Goal: Task Accomplishment & Management: Complete application form

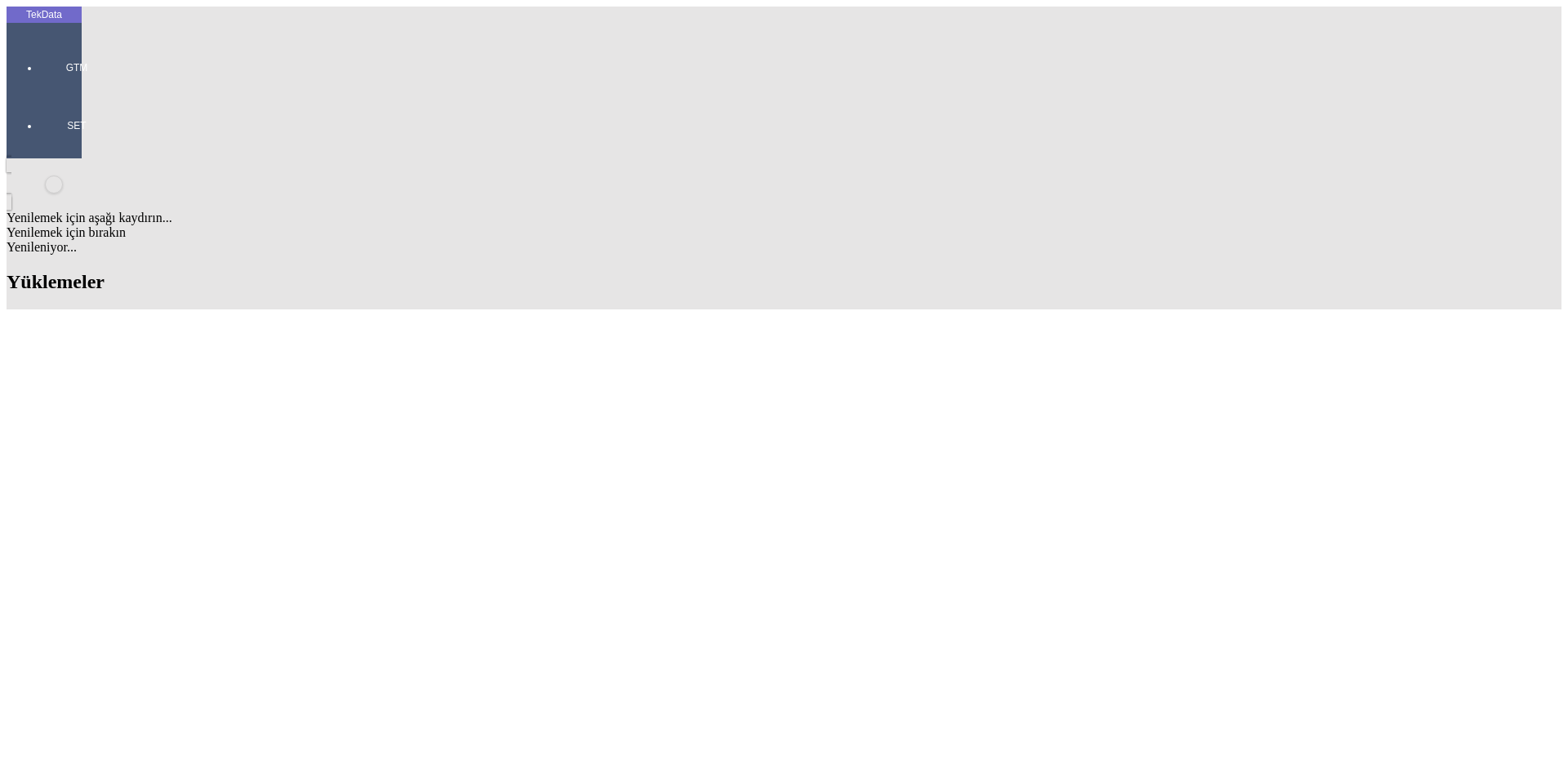
type input "GREE"
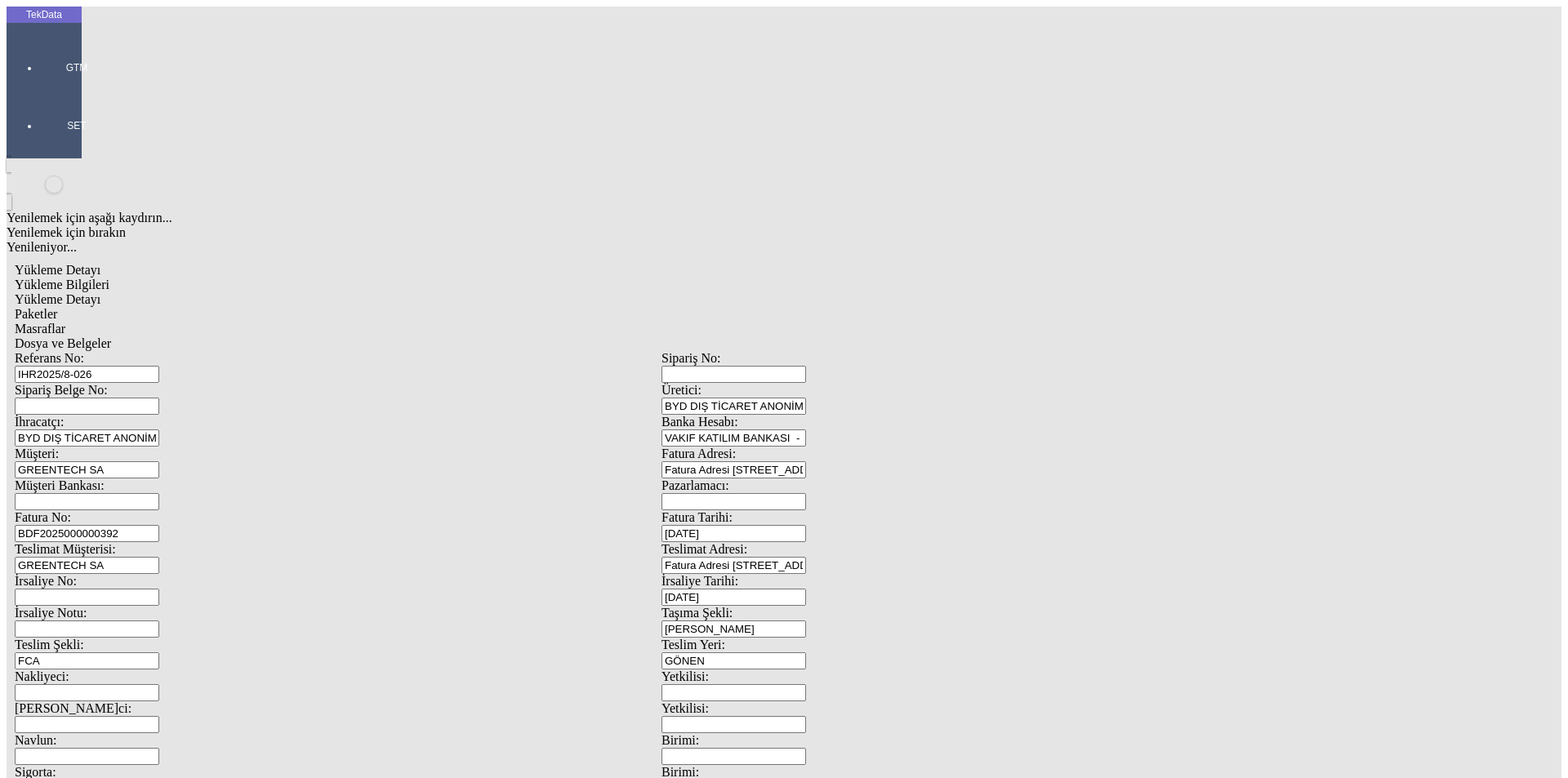
scroll to position [140, 0]
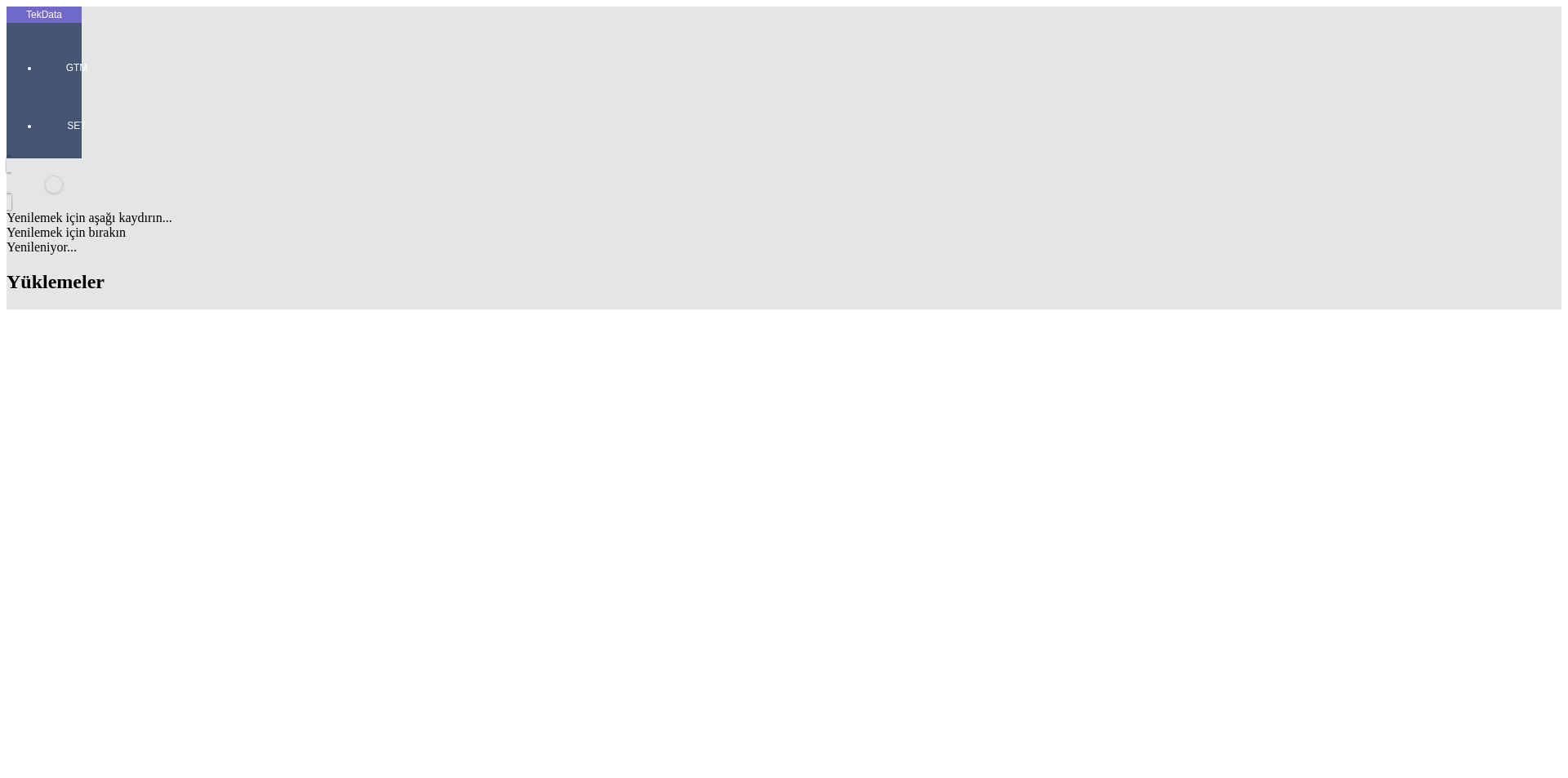
drag, startPoint x: 768, startPoint y: 126, endPoint x: 626, endPoint y: 124, distance: 142.0
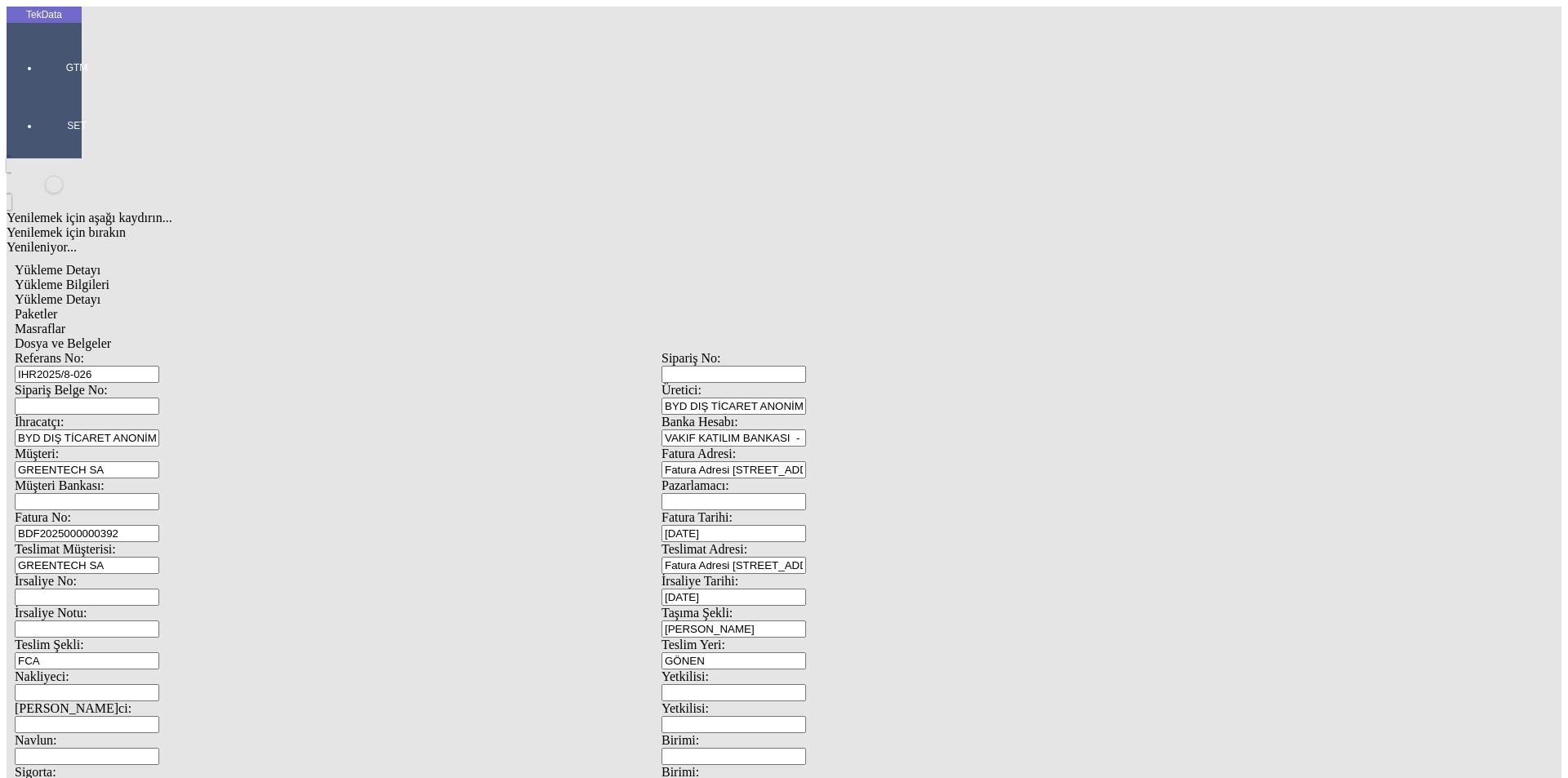
click at [159, 366] on input "IHR2025/8-026" at bounding box center [87, 374] width 145 height 18
type input "IHR2025/8-048"
click at [159, 525] on input "BDF2025000000392" at bounding box center [87, 534] width 145 height 18
type input "BDF2025000000"
type input "[DATE]"
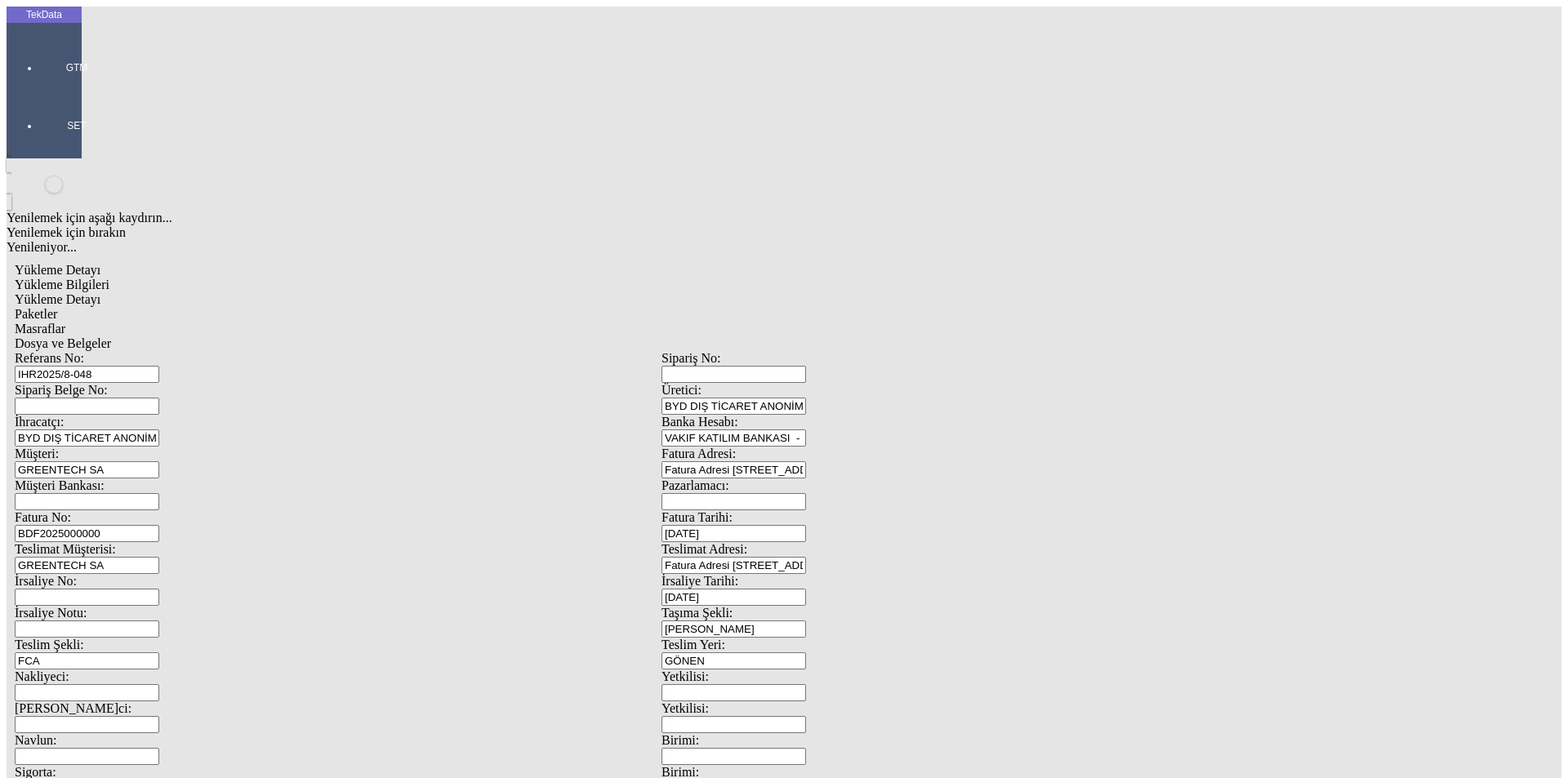
click at [785, 574] on div "İrsaliye No: İrsaliye Tarihi: [DATE]" at bounding box center [661, 590] width 1293 height 32
type input "[DATE]"
drag, startPoint x: 202, startPoint y: 421, endPoint x: 170, endPoint y: 430, distance: 33.2
click at [184, 425] on div "Referans No: IHR2025/8-048 Sipariş No: Sipariş Belge No: Üretici: BYD DIŞ TİCAR…" at bounding box center [661, 733] width 1293 height 764
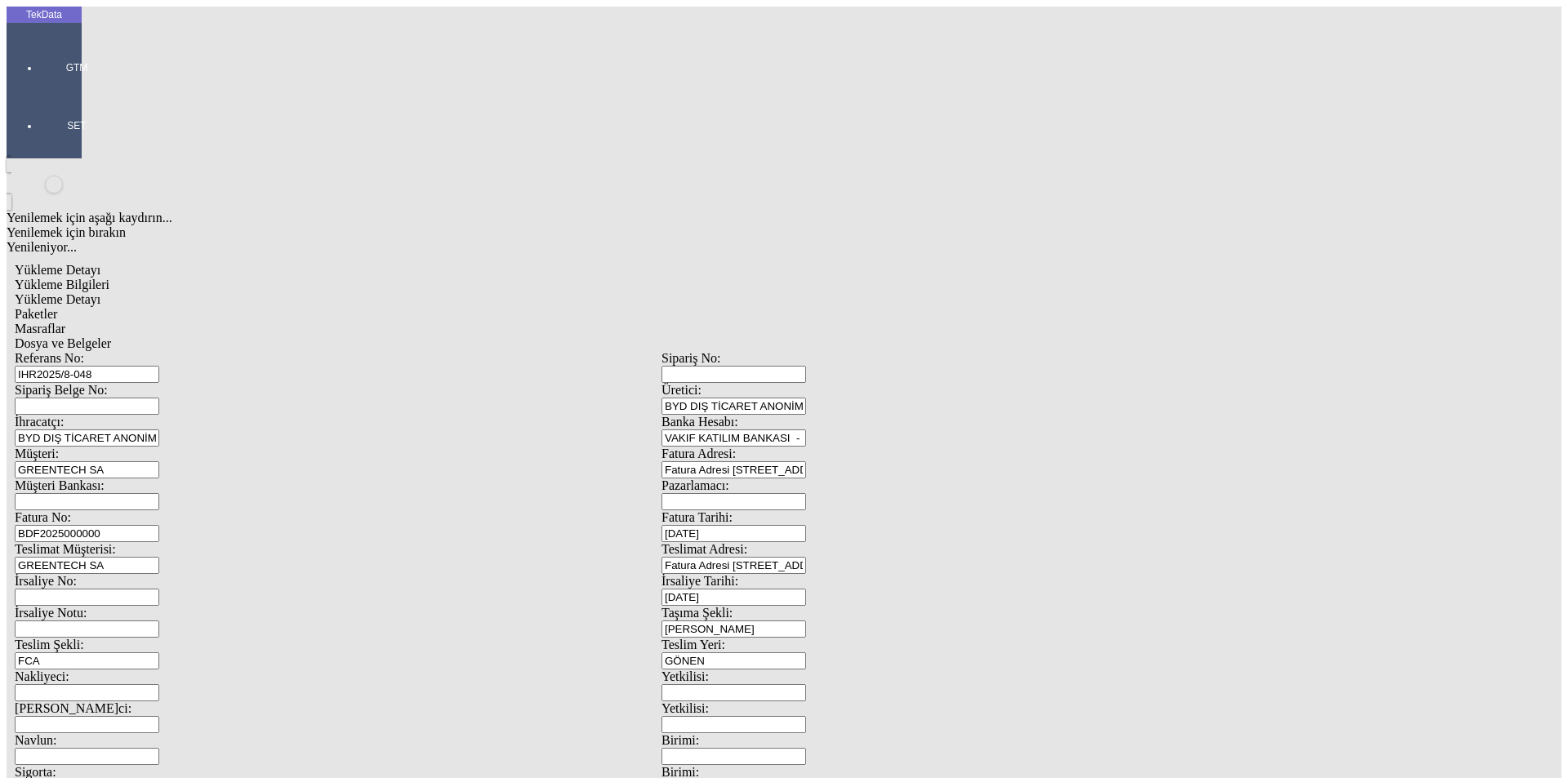
type input "[DATE]"
click at [150, 580] on div "Referans No: IHR2025/8-048 Sipariş No: Sipariş Belge No: Üretici: BYD DIŞ TİCAR…" at bounding box center [661, 733] width 1293 height 764
type input "[DATE]"
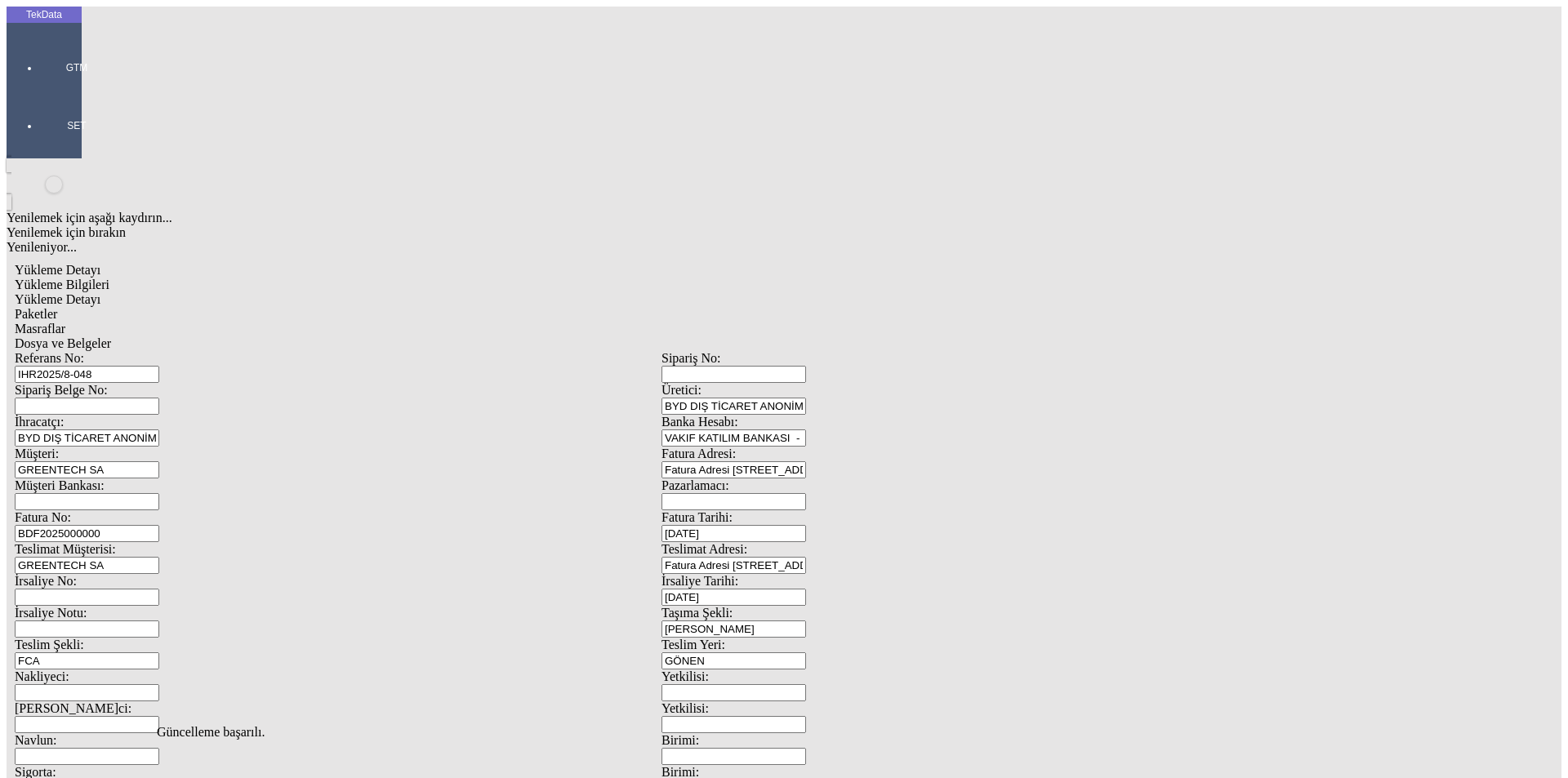
drag, startPoint x: 265, startPoint y: 82, endPoint x: 281, endPoint y: 76, distance: 17.1
click at [100, 292] on span "Yükleme Detayı" at bounding box center [57, 299] width 86 height 14
click at [351, 307] on div "Paketler" at bounding box center [661, 314] width 1293 height 15
click at [65, 322] on span "Masraflar" at bounding box center [40, 328] width 51 height 14
click at [111, 336] on span "Dosya ve Belgeler" at bounding box center [63, 343] width 97 height 14
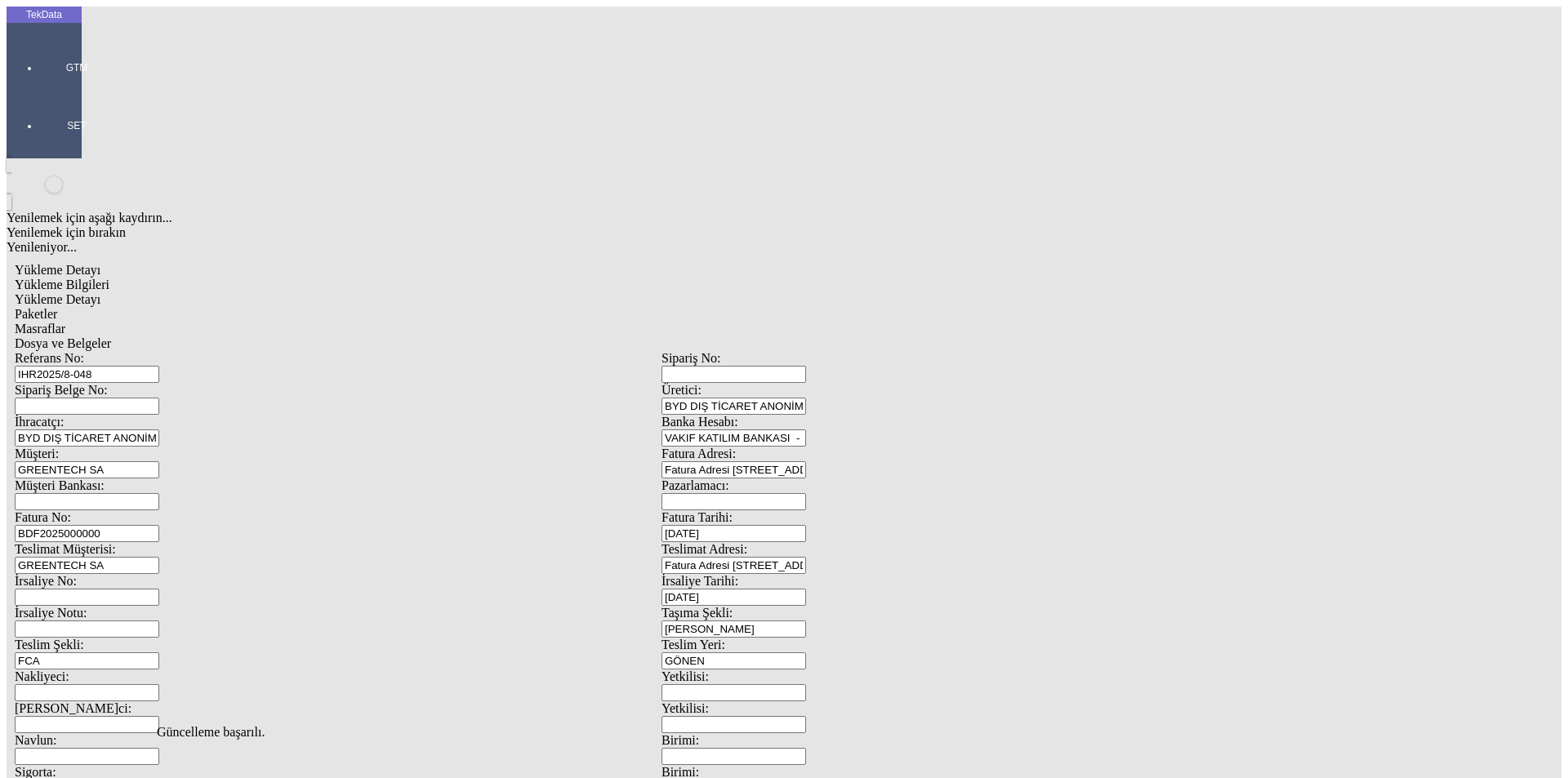
click at [111, 336] on span "Dosya ve Belgeler" at bounding box center [63, 343] width 97 height 14
click at [154, 277] on div "Yükleme Bilgileri" at bounding box center [661, 285] width 1293 height 15
drag, startPoint x: 301, startPoint y: 118, endPoint x: 168, endPoint y: 118, distance: 133.0
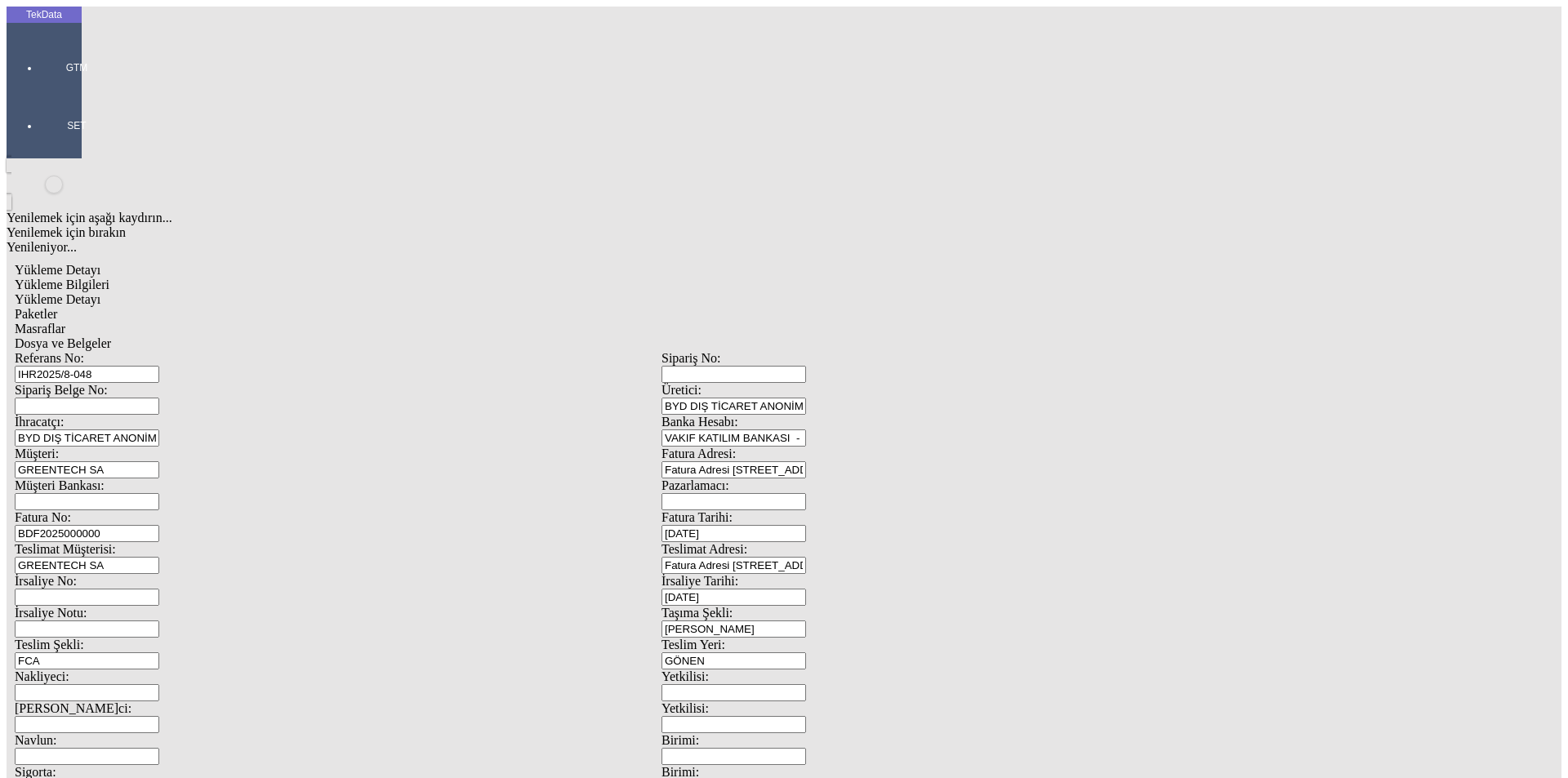
click at [168, 351] on div "Referans No: IHR2025/8-048" at bounding box center [337, 367] width 646 height 32
click at [40, 90] on div at bounding box center [77, 90] width 75 height 0
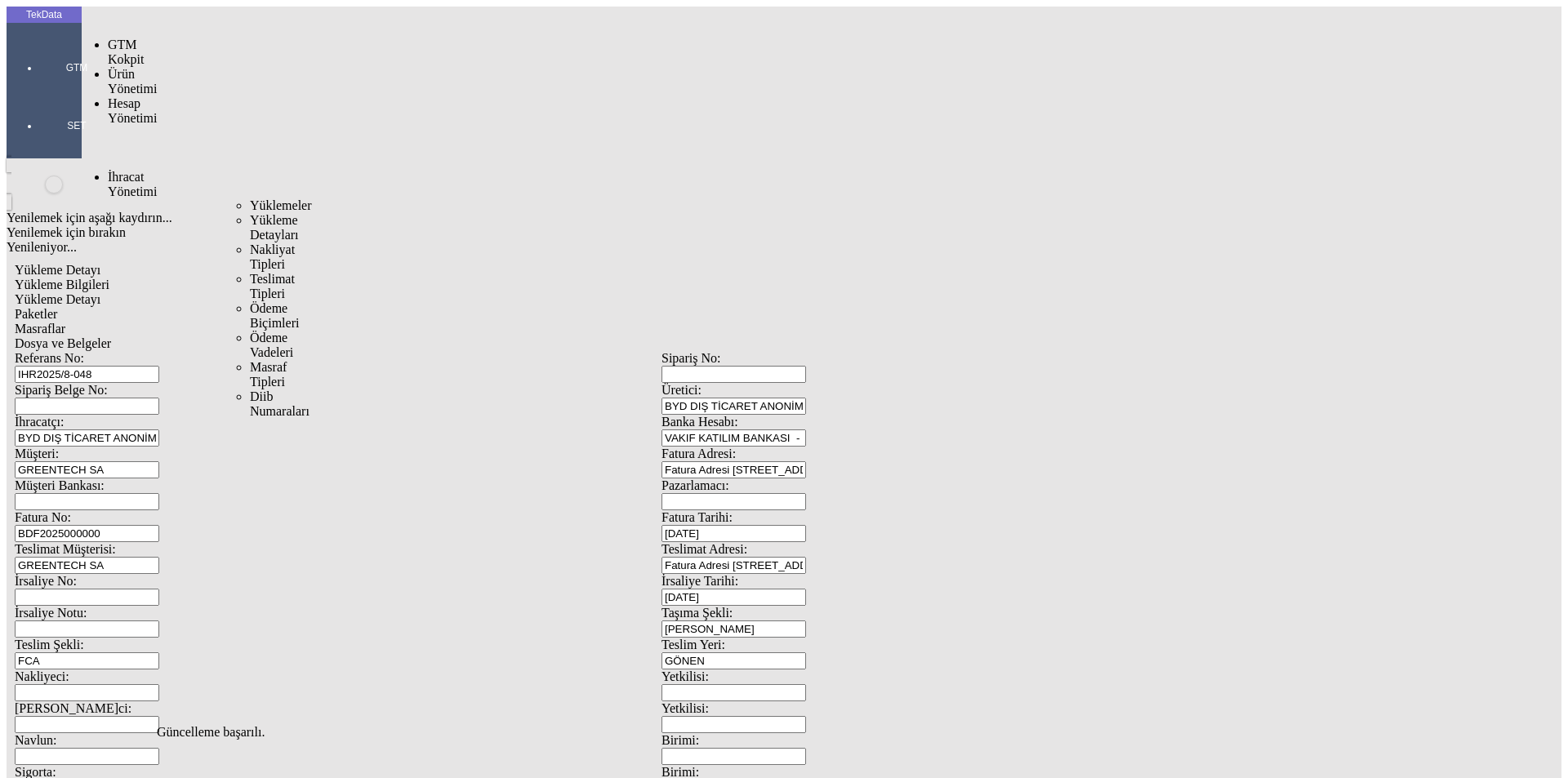
click at [133, 170] on span "İhracat Yönetimi" at bounding box center [132, 183] width 49 height 29
click at [222, 198] on ul "Yüklemeler Yükleme Detayları Nakliyat Tipleri Teslimat Tipleri Ödeme Biçimleri …" at bounding box center [239, 308] width 42 height 220
click at [250, 198] on span "Yüklemeler" at bounding box center [280, 205] width 62 height 14
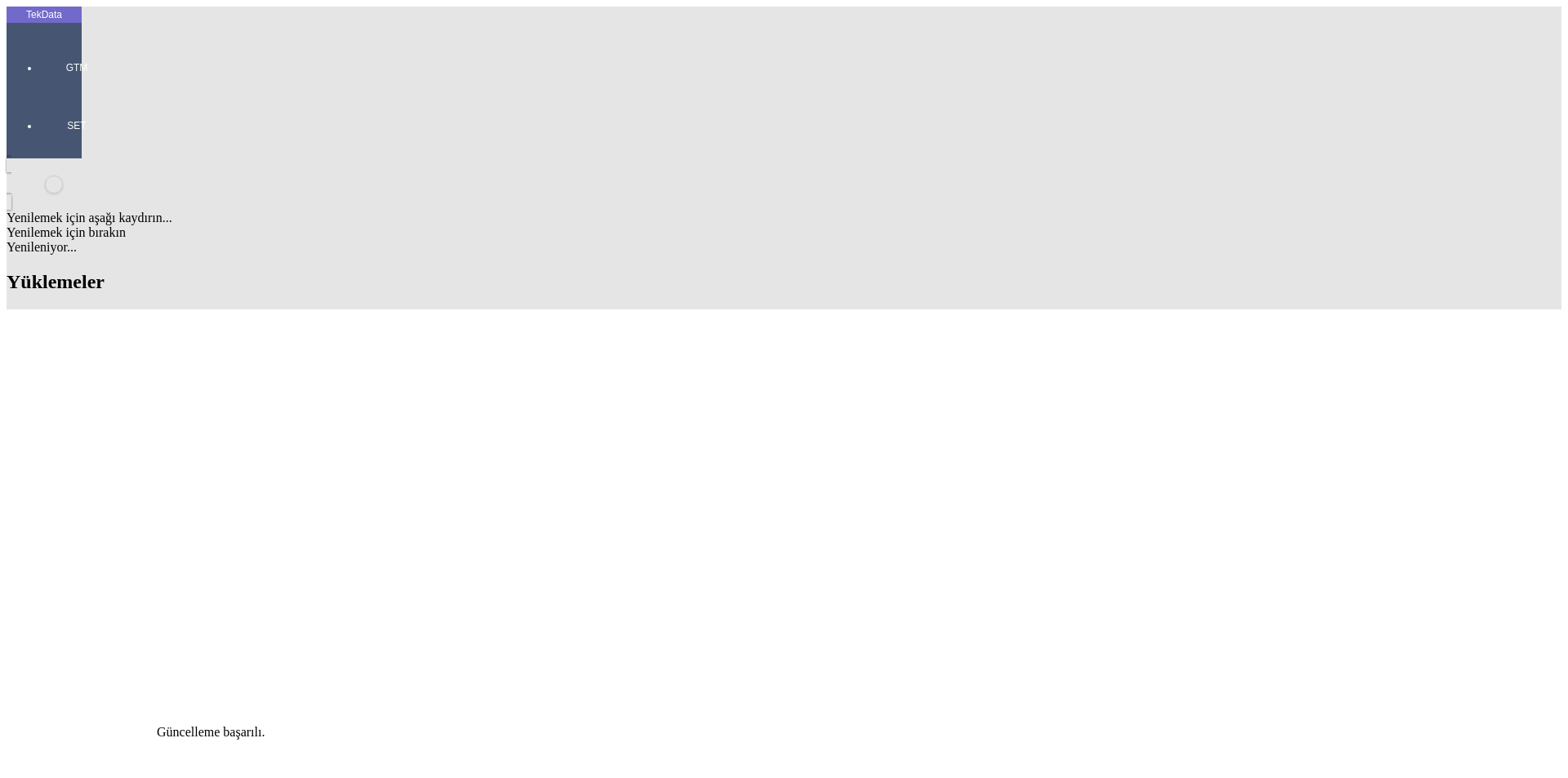
scroll to position [980, 0]
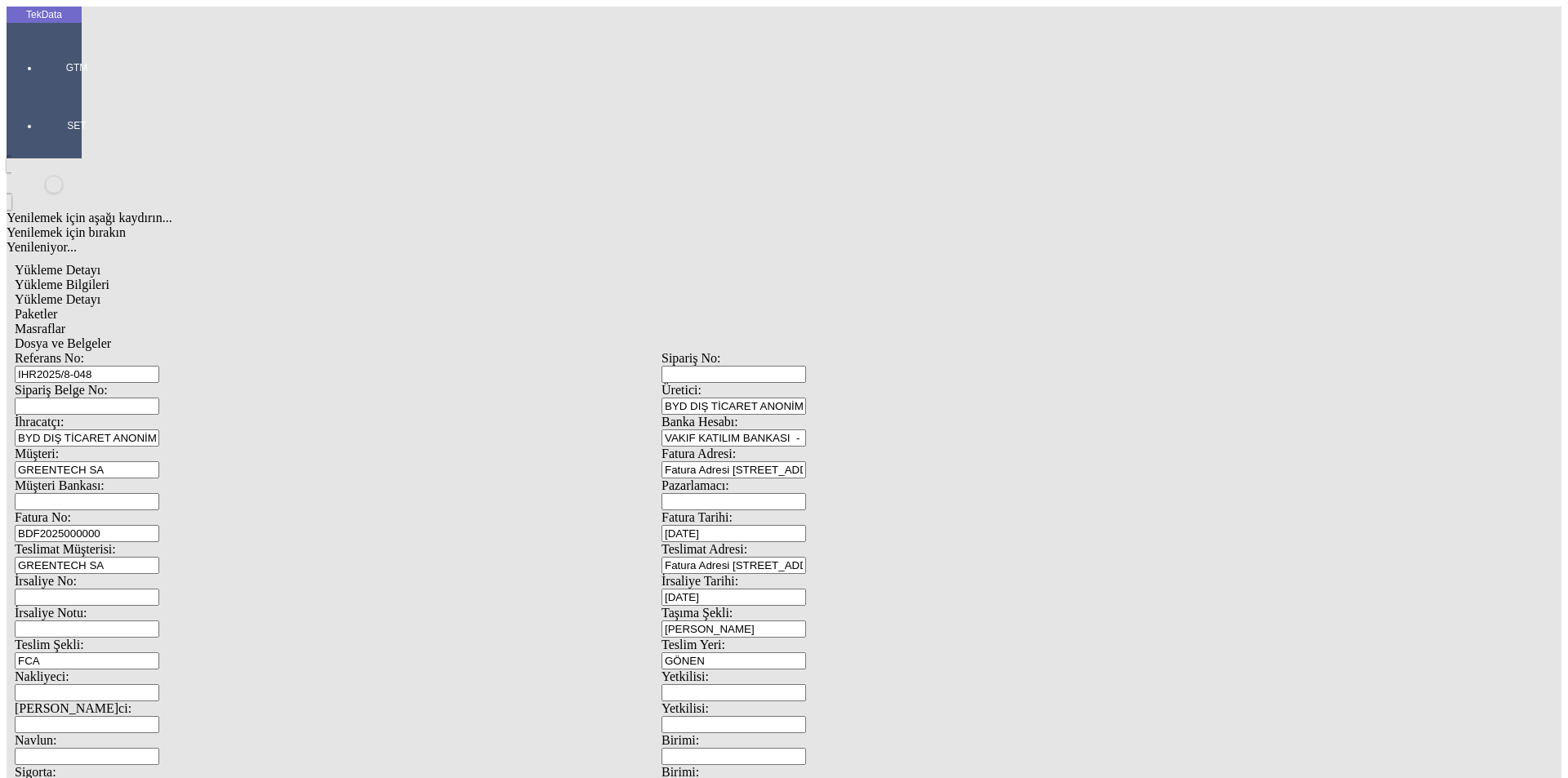
click at [159, 366] on input "IHR2025/8-048" at bounding box center [87, 374] width 145 height 18
type input "IHR2025/8-049"
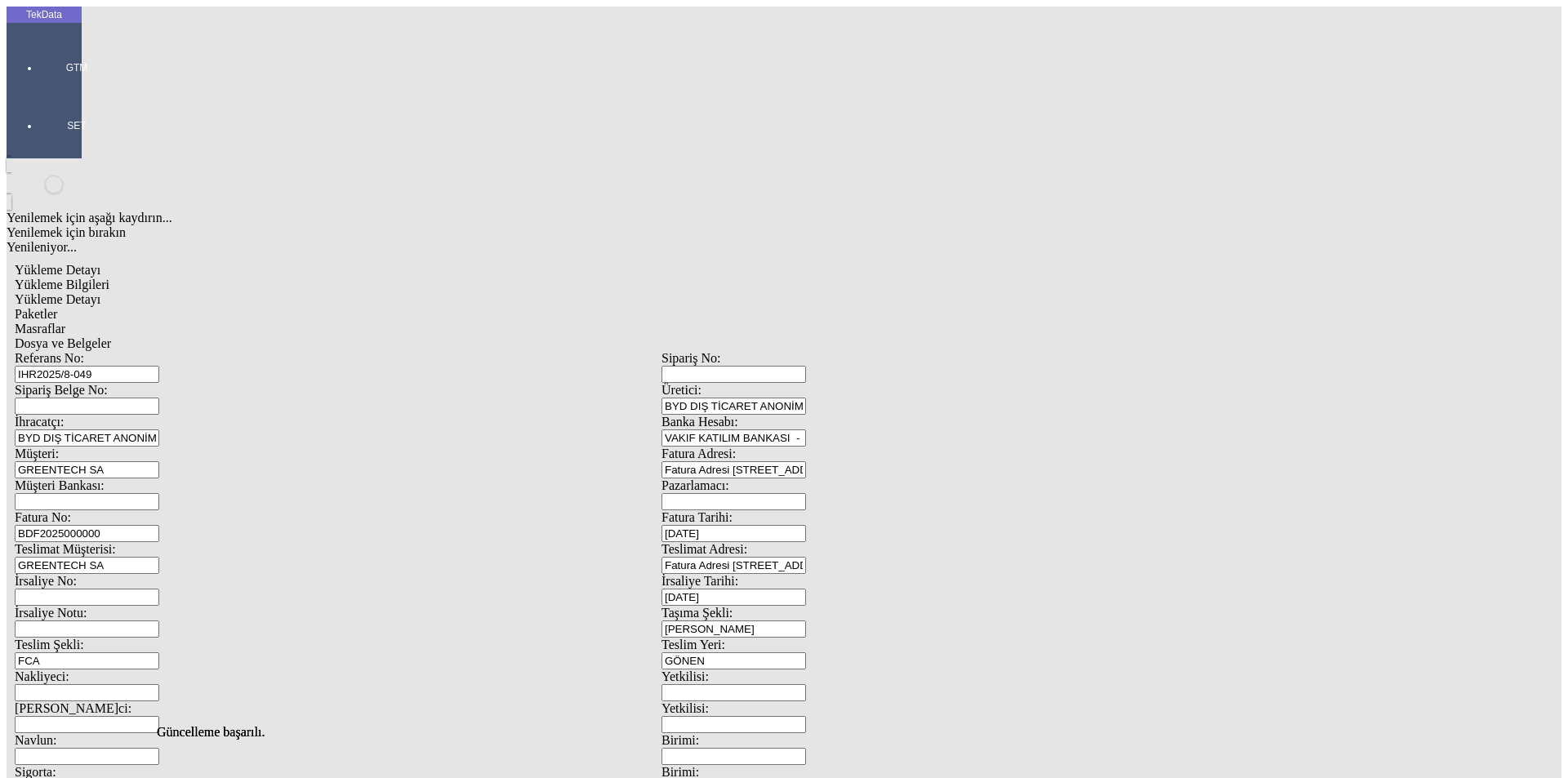
scroll to position [0, 0]
drag, startPoint x: 598, startPoint y: 82, endPoint x: 608, endPoint y: 81, distance: 10.0
click at [111, 336] on span "Dosya ve Belgeler" at bounding box center [63, 343] width 97 height 14
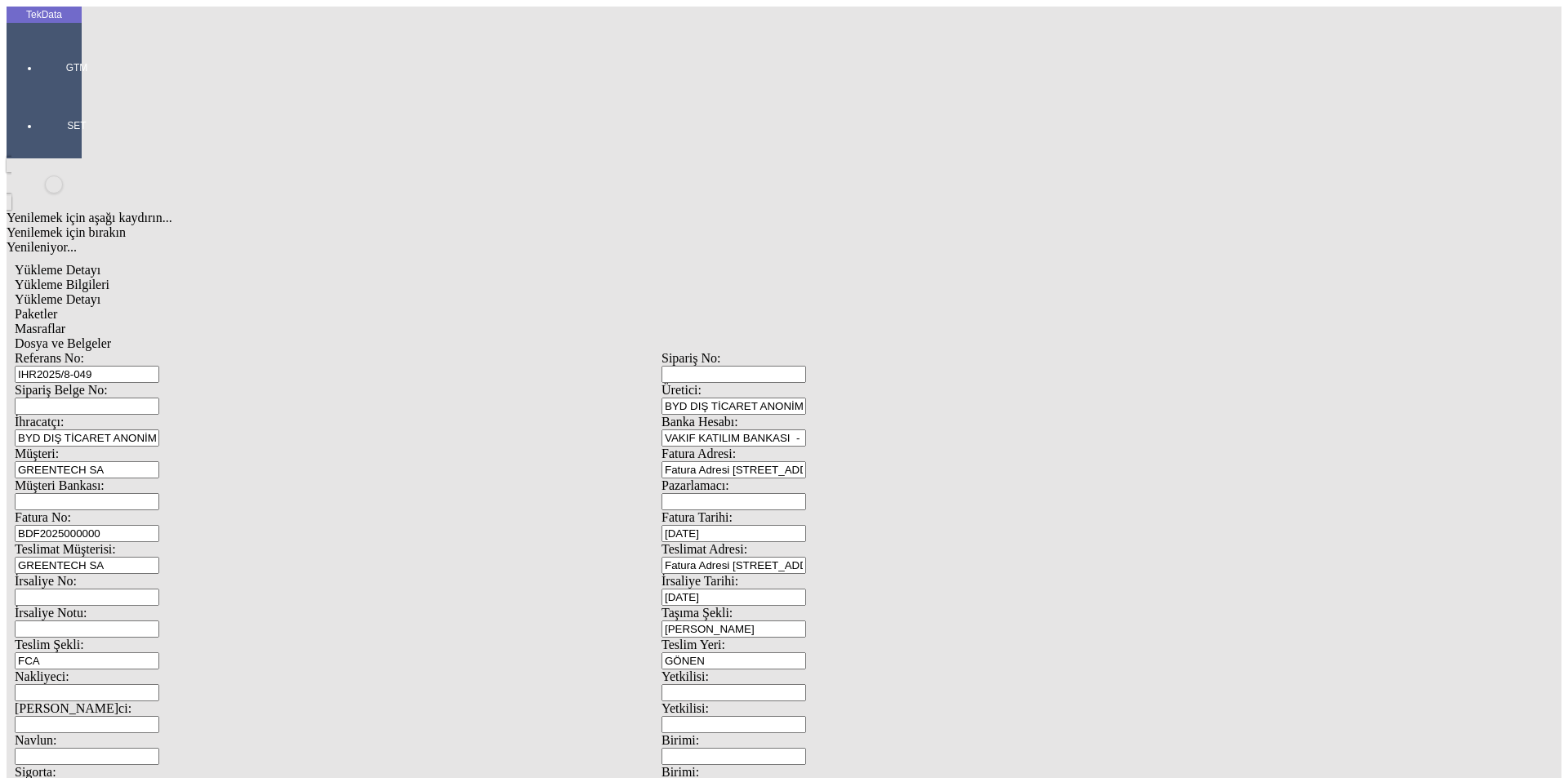
drag, startPoint x: 154, startPoint y: 86, endPoint x: 175, endPoint y: 112, distance: 33.4
click at [110, 277] on span "Yükleme Bilgileri" at bounding box center [62, 284] width 95 height 14
click at [40, 90] on div at bounding box center [77, 90] width 75 height 0
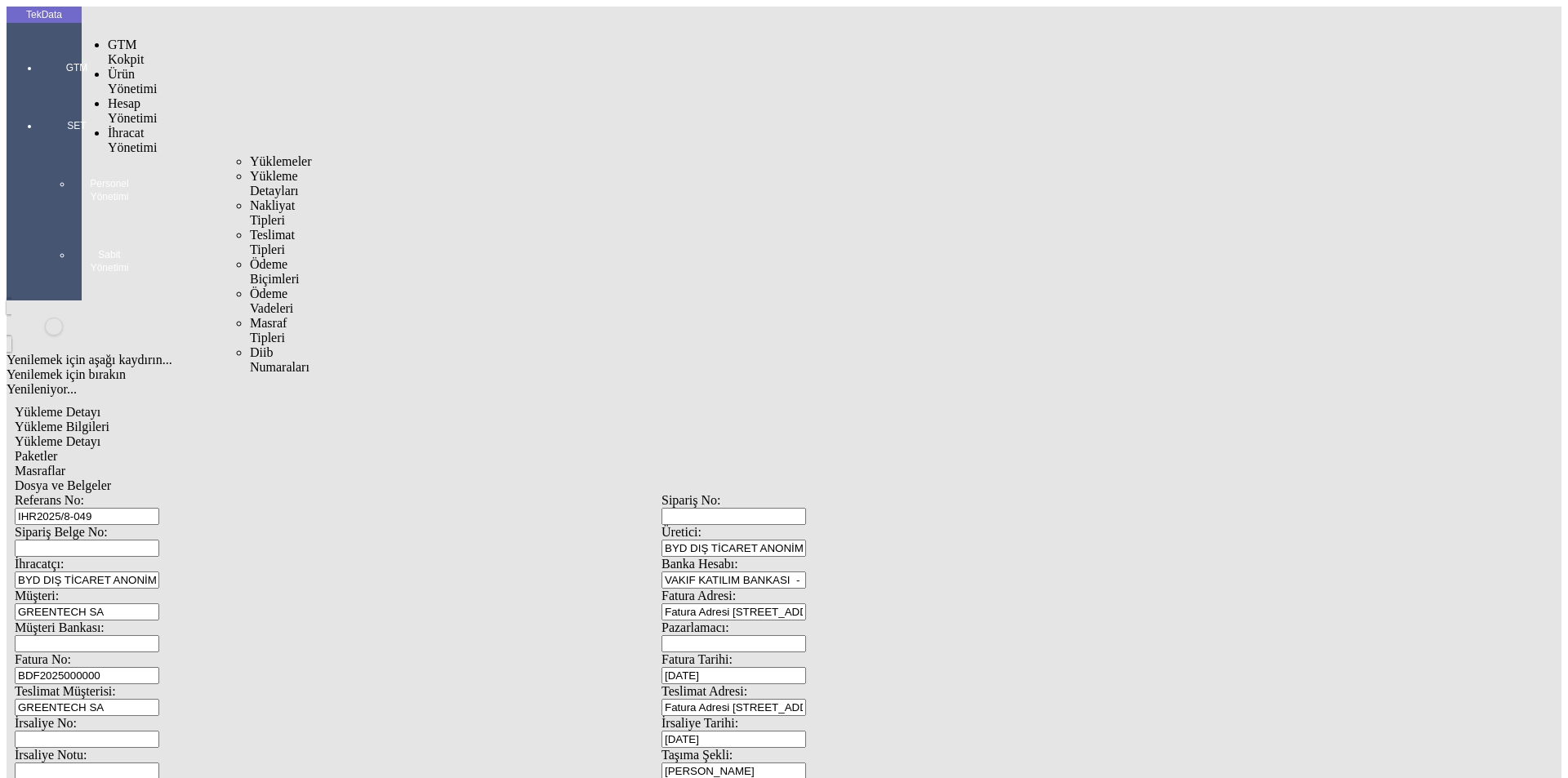
drag, startPoint x: 136, startPoint y: 100, endPoint x: 175, endPoint y: 94, distance: 39.5
click at [137, 125] on span "İhracat Yönetimi" at bounding box center [132, 139] width 49 height 29
click at [250, 154] on span "Yüklemeler" at bounding box center [280, 160] width 62 height 14
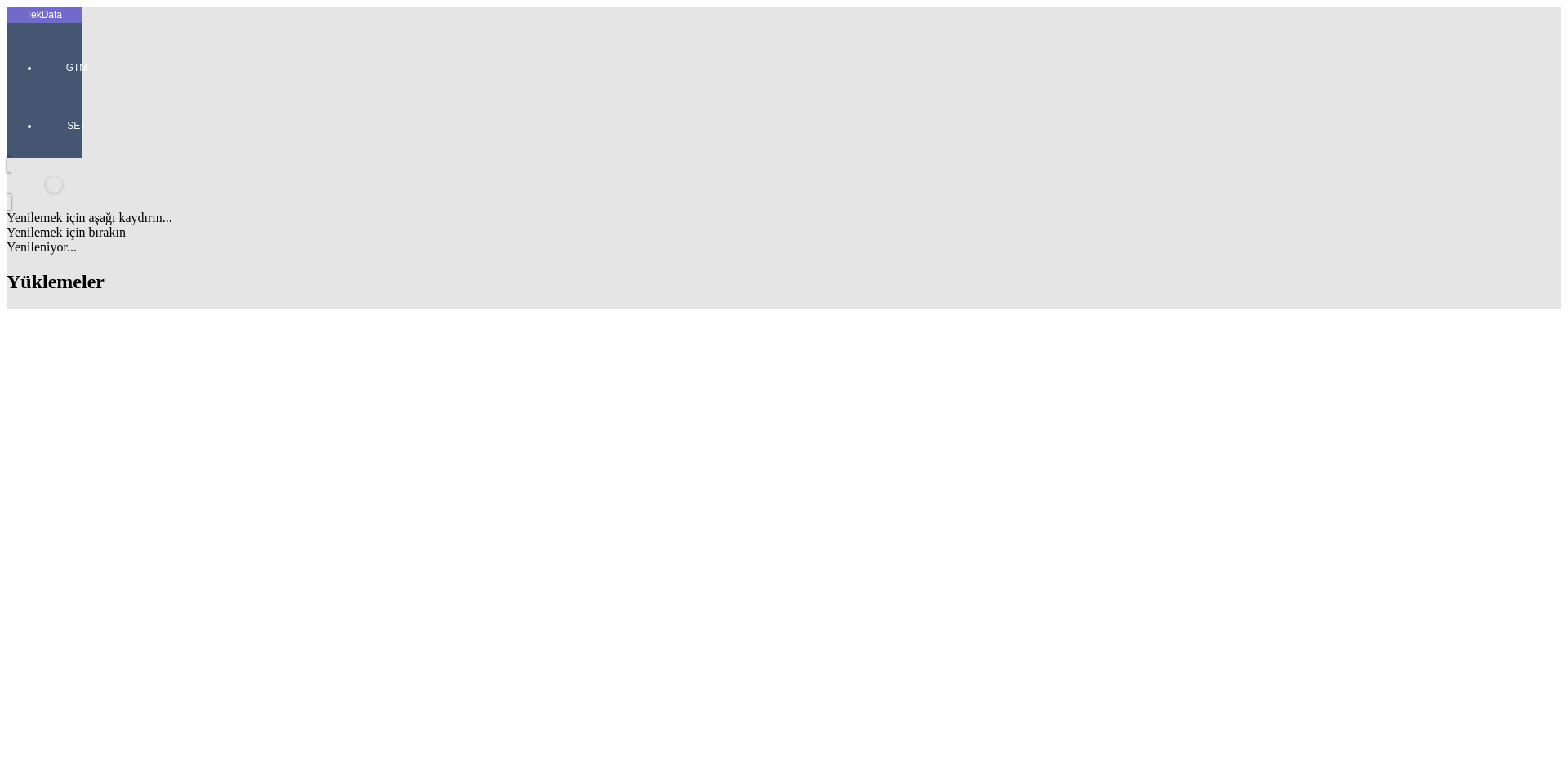
scroll to position [735, 0]
drag, startPoint x: 699, startPoint y: 430, endPoint x: 784, endPoint y: 430, distance: 85.0
copy td "BDF2025000000398"
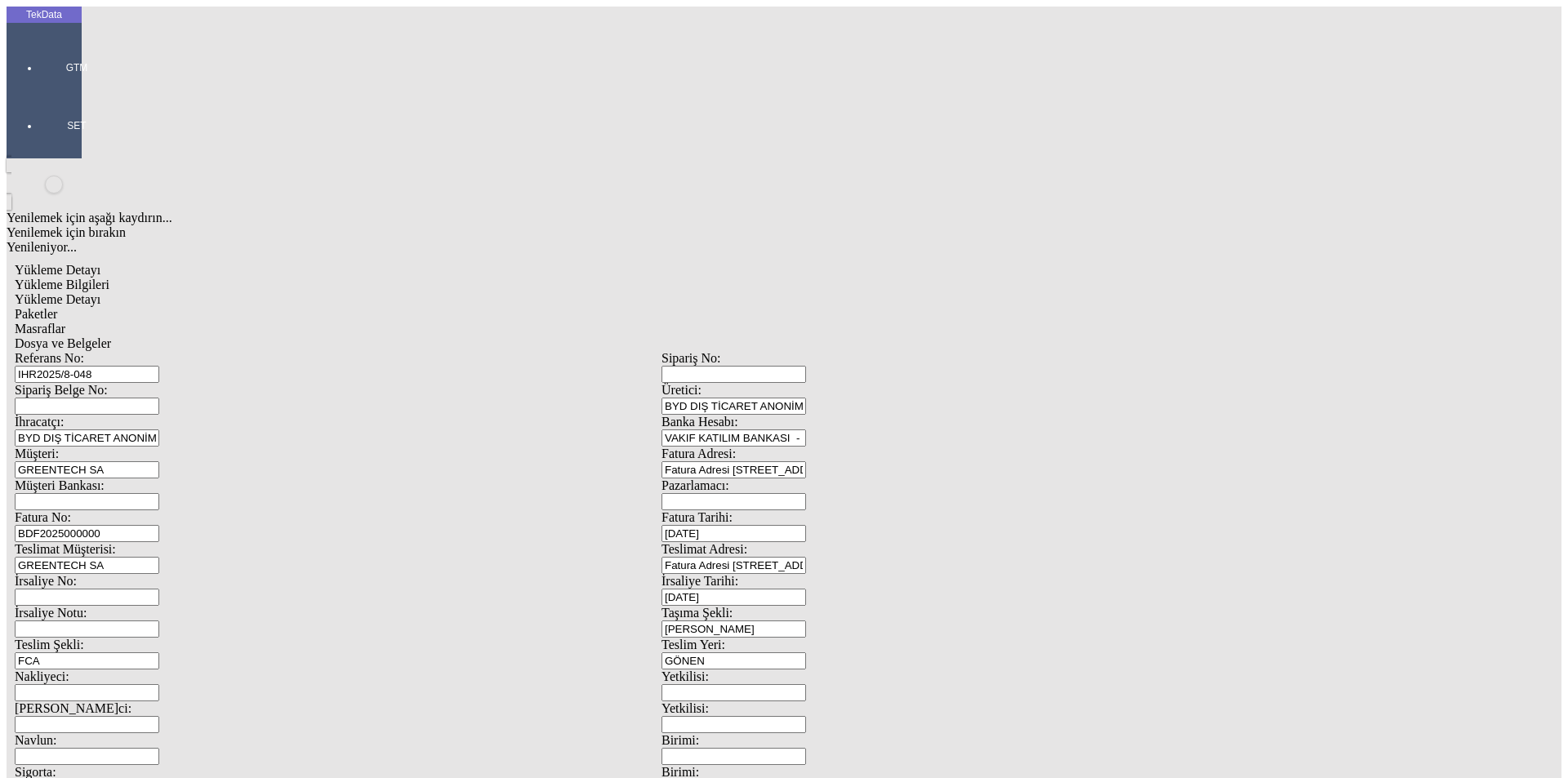
drag, startPoint x: 341, startPoint y: 275, endPoint x: 88, endPoint y: 269, distance: 253.1
click at [88, 351] on div "Referans No: IHR2025/8-048 Sipariş No: Sipariş Belge No: Üretici: BYD DIŞ TİCAR…" at bounding box center [661, 733] width 1293 height 764
paste input "398"
type input "BDF2025000000399"
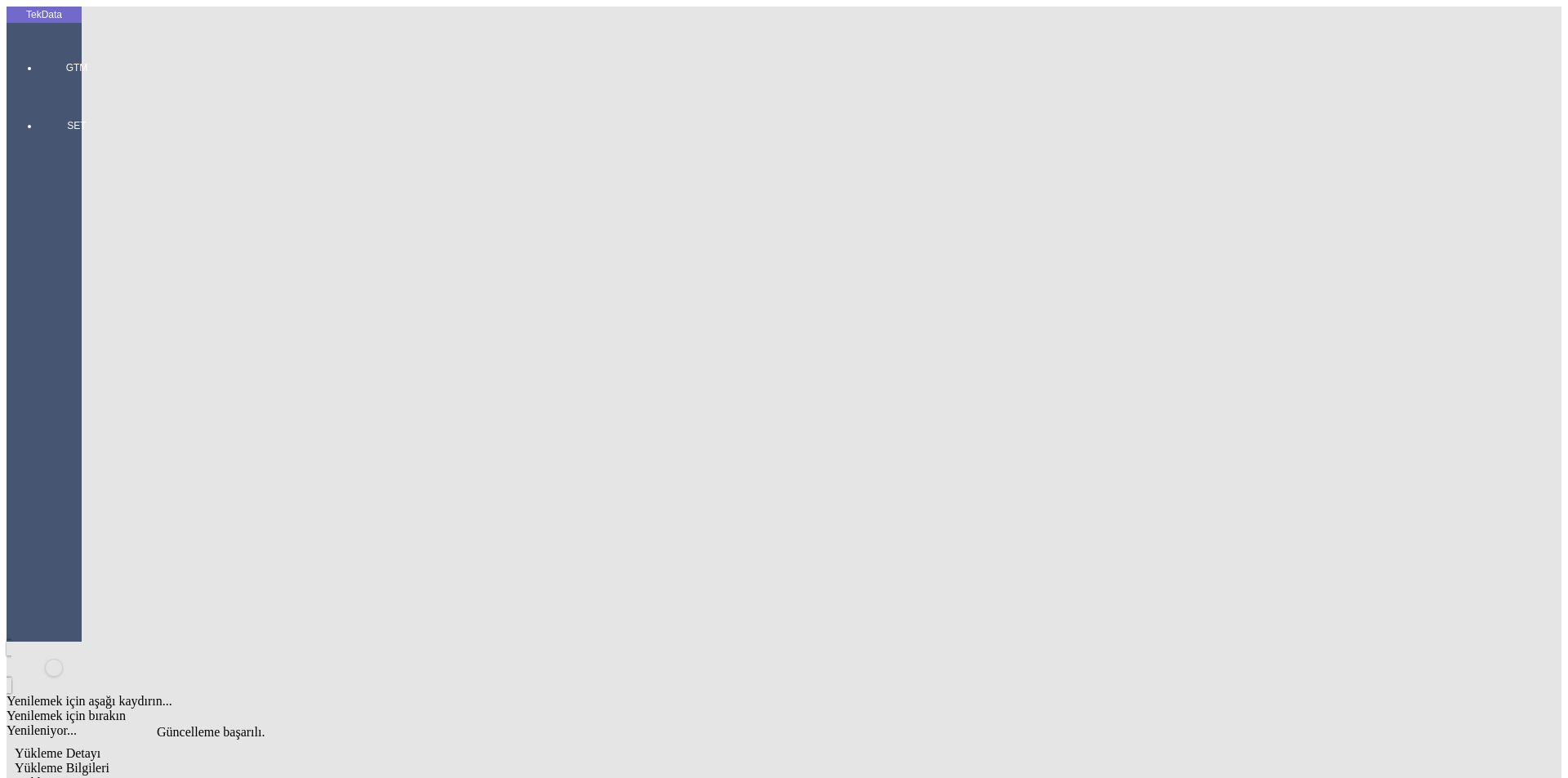
click at [100, 775] on span "Yükleme Detayı" at bounding box center [57, 782] width 86 height 14
drag, startPoint x: 492, startPoint y: 99, endPoint x: 508, endPoint y: 97, distance: 16.1
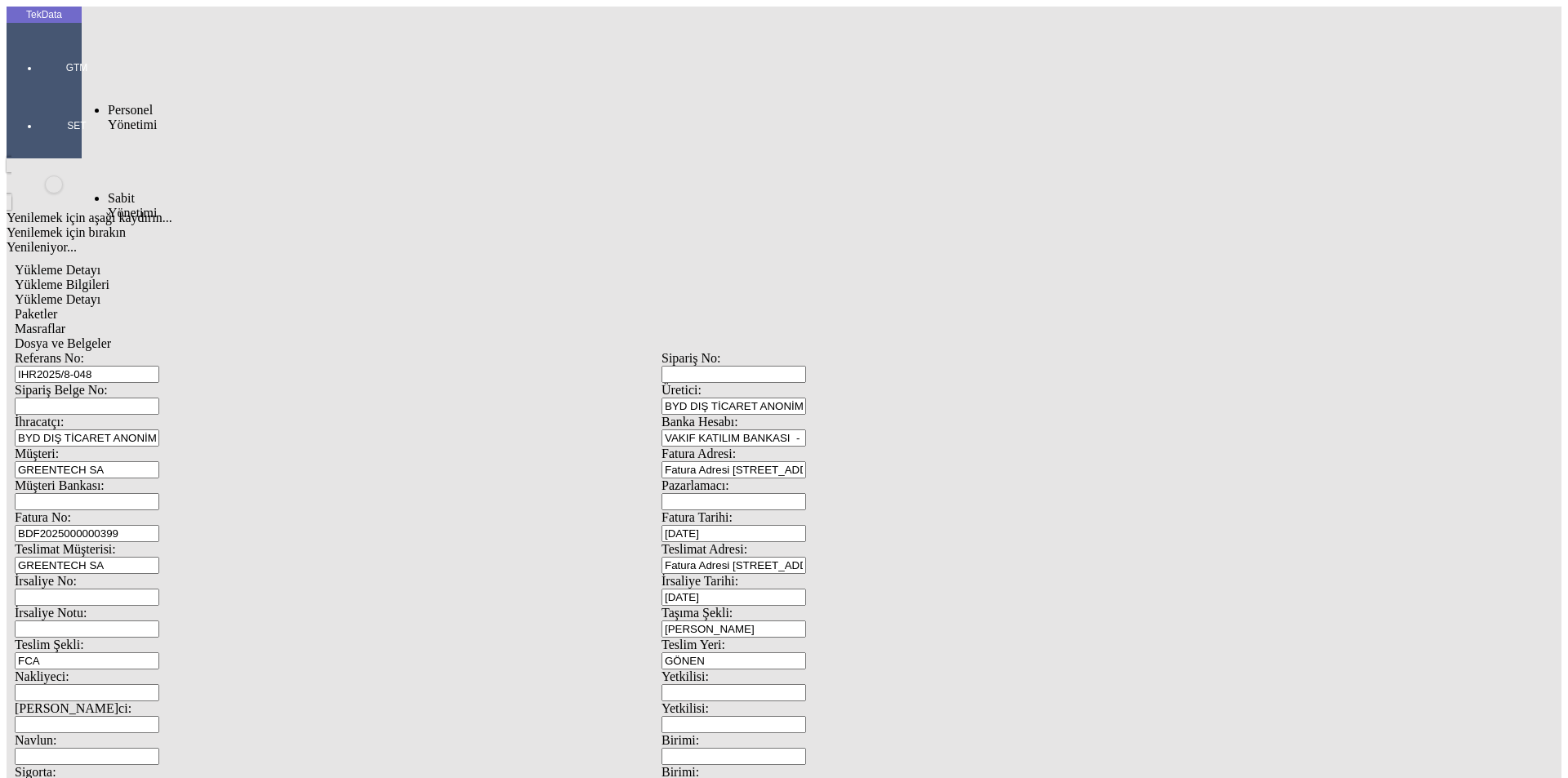
click at [137, 191] on span "Sabit Yönetimi" at bounding box center [132, 205] width 49 height 29
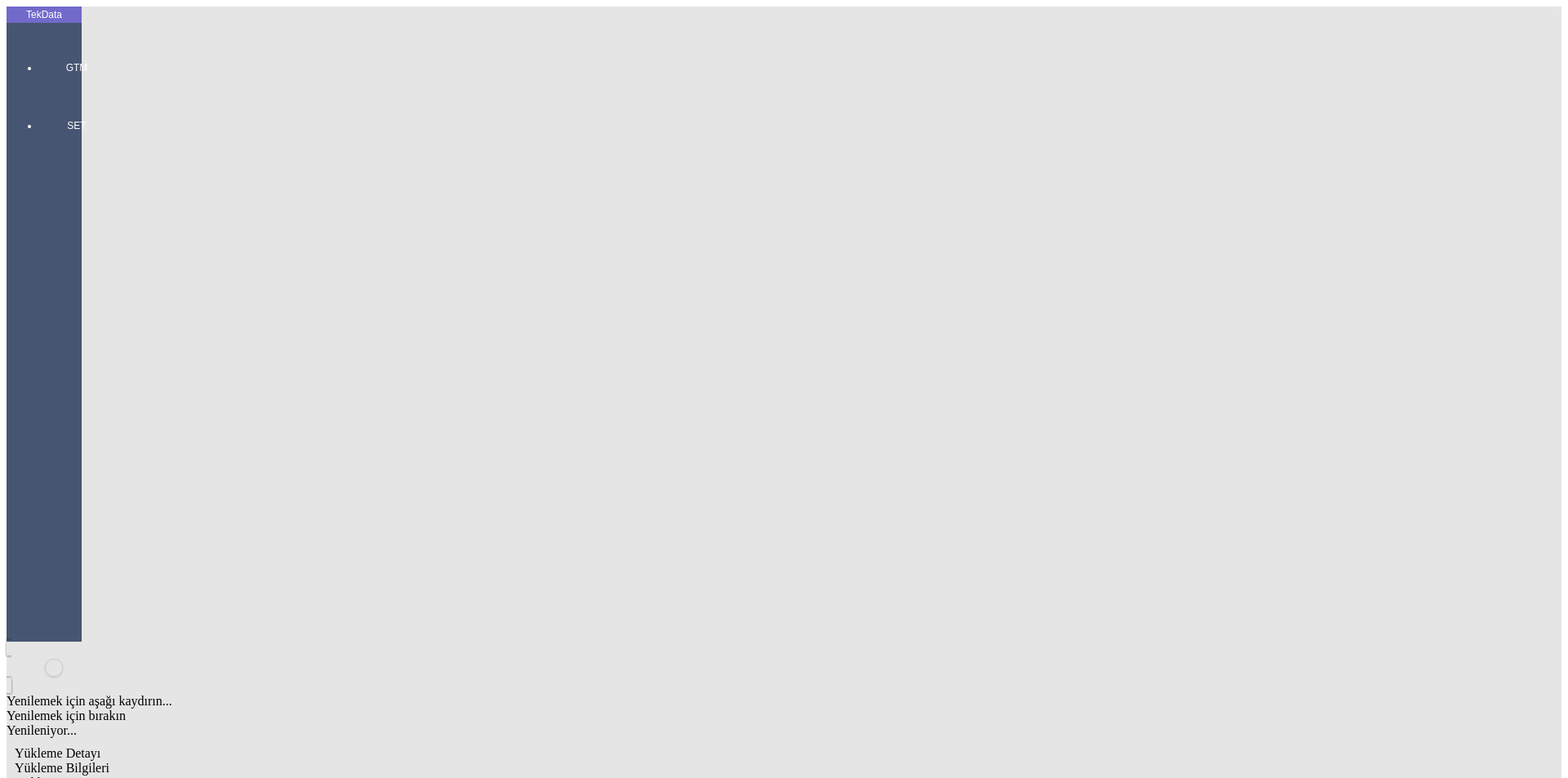
drag, startPoint x: 79, startPoint y: 496, endPoint x: 89, endPoint y: 490, distance: 11.7
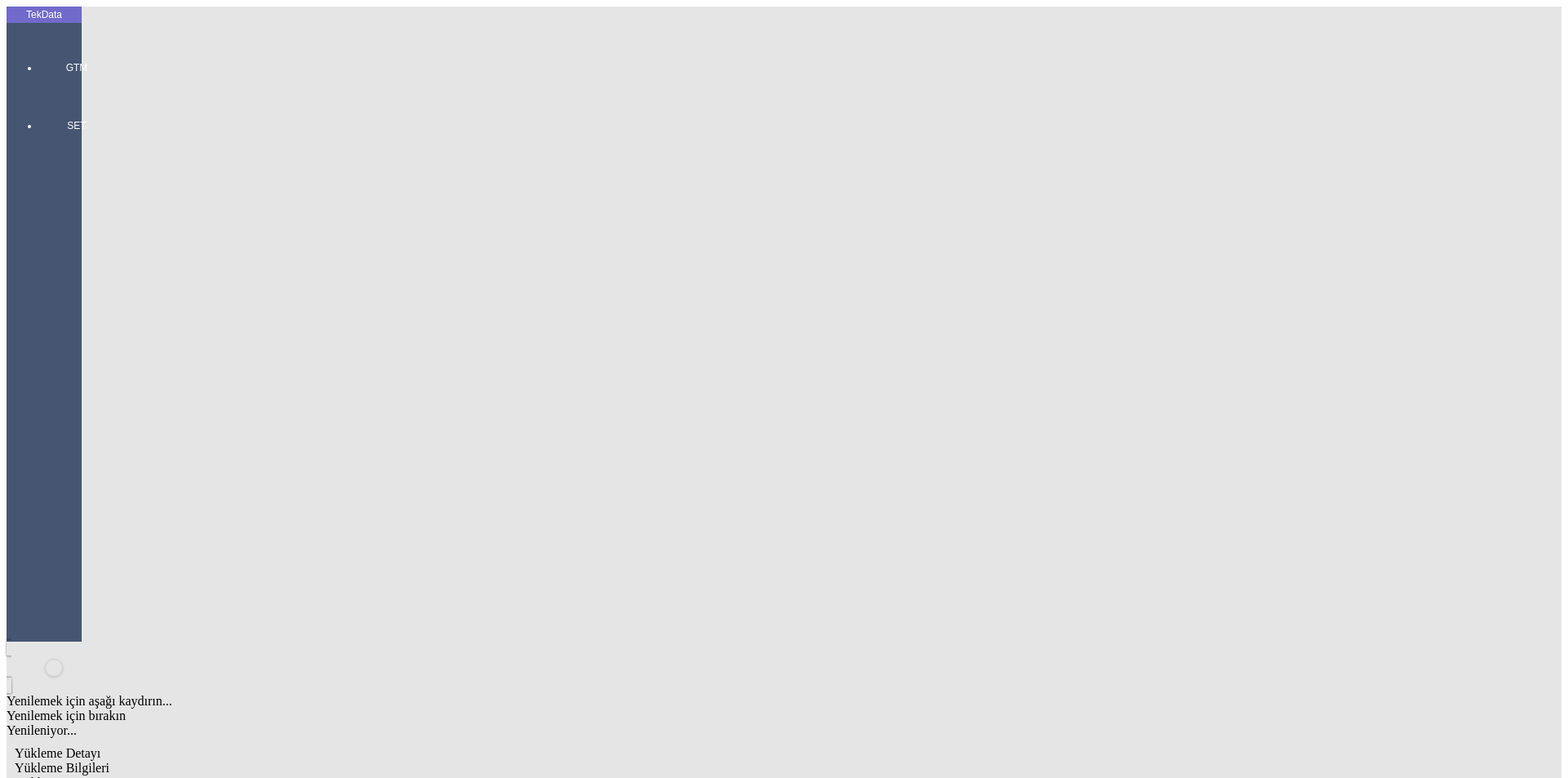
click at [110, 760] on span "Yükleme Bilgileri" at bounding box center [62, 767] width 95 height 14
drag, startPoint x: 296, startPoint y: 114, endPoint x: 96, endPoint y: 122, distance: 200.2
drag, startPoint x: 325, startPoint y: 275, endPoint x: 68, endPoint y: 278, distance: 257.0
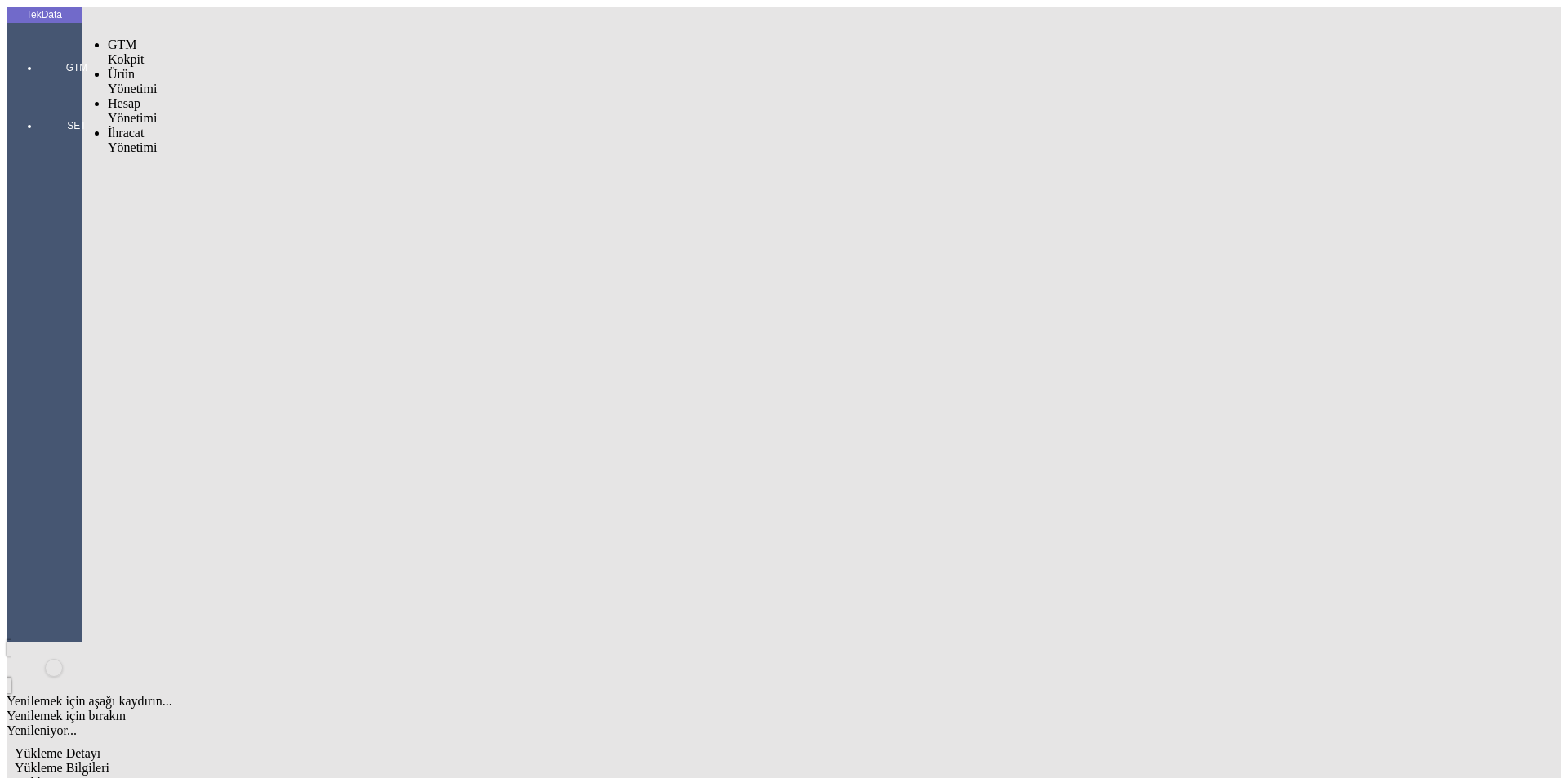
drag, startPoint x: 41, startPoint y: 61, endPoint x: 128, endPoint y: 103, distance: 96.6
click at [41, 90] on div at bounding box center [77, 90] width 75 height 0
click at [157, 125] on span "İhracat Yönetimi" at bounding box center [132, 139] width 49 height 29
click at [250, 154] on span "Yüklemeler" at bounding box center [280, 160] width 62 height 14
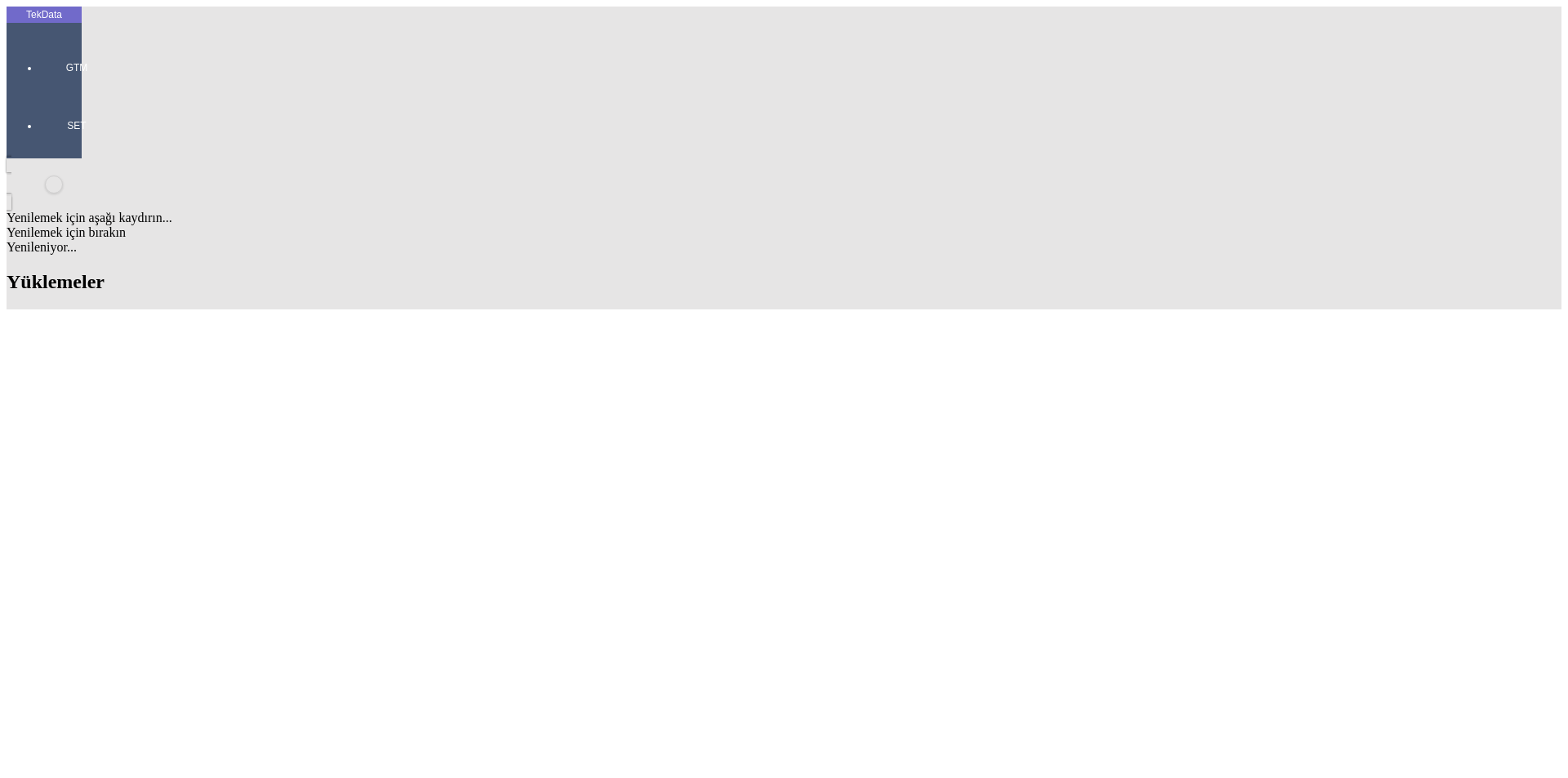
scroll to position [1061, 0]
drag, startPoint x: 697, startPoint y: 128, endPoint x: 784, endPoint y: 128, distance: 87.0
copy td "BDF2025000000399"
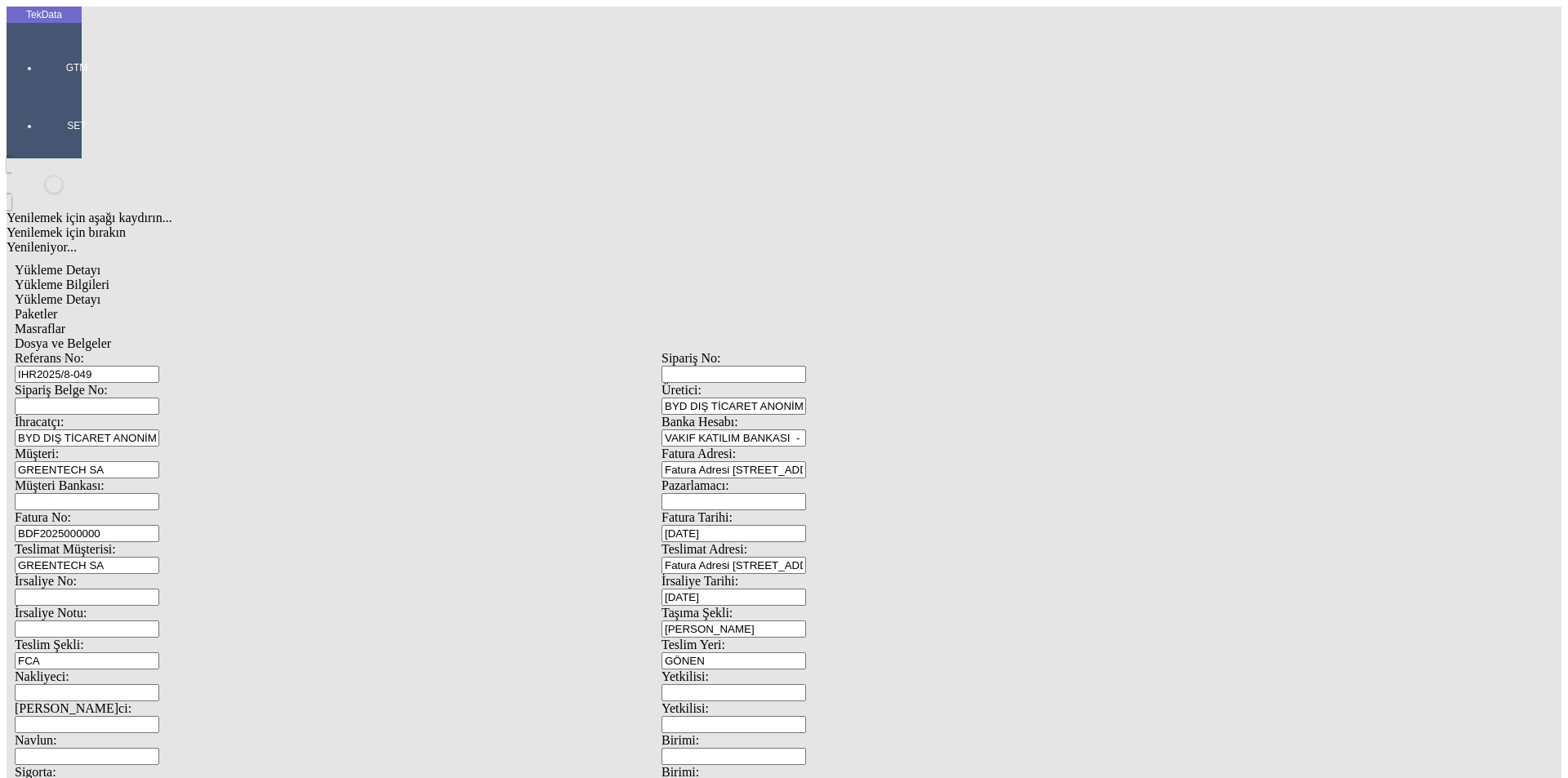
click at [159, 525] on input "BDF2025000000" at bounding box center [87, 534] width 145 height 18
drag, startPoint x: 44, startPoint y: 302, endPoint x: 138, endPoint y: 271, distance: 99.0
click at [138, 511] on div "Fatura No: BDF2025000000" at bounding box center [337, 526] width 646 height 32
paste input "399"
type input "BDF2025000000400"
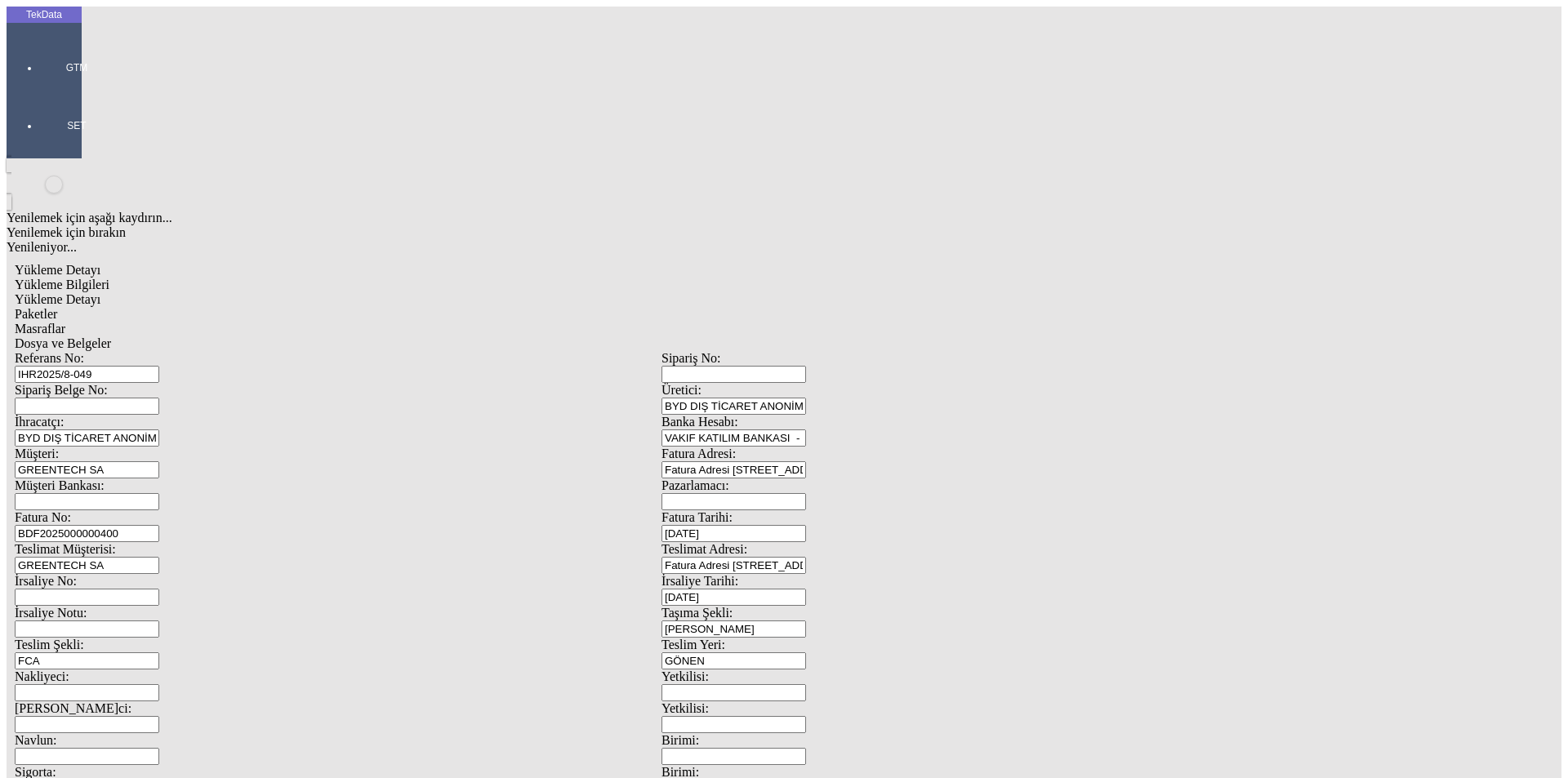
scroll to position [140, 0]
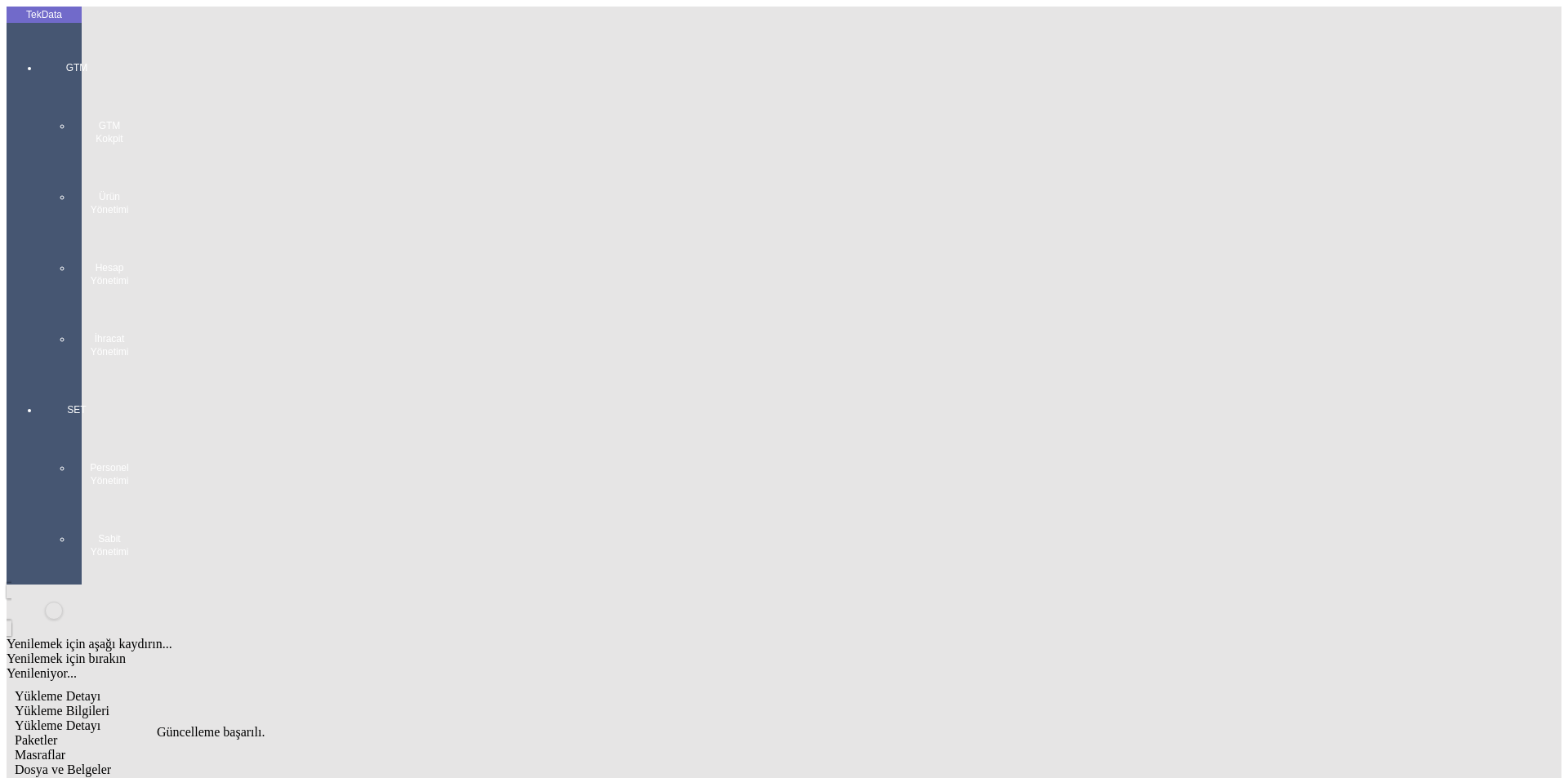
scroll to position [0, 0]
drag, startPoint x: 249, startPoint y: 78, endPoint x: 270, endPoint y: 83, distance: 21.6
click at [249, 718] on div "Yükleme Detayı" at bounding box center [661, 725] width 1293 height 15
click at [110, 703] on span "Yükleme Bilgileri" at bounding box center [62, 710] width 95 height 14
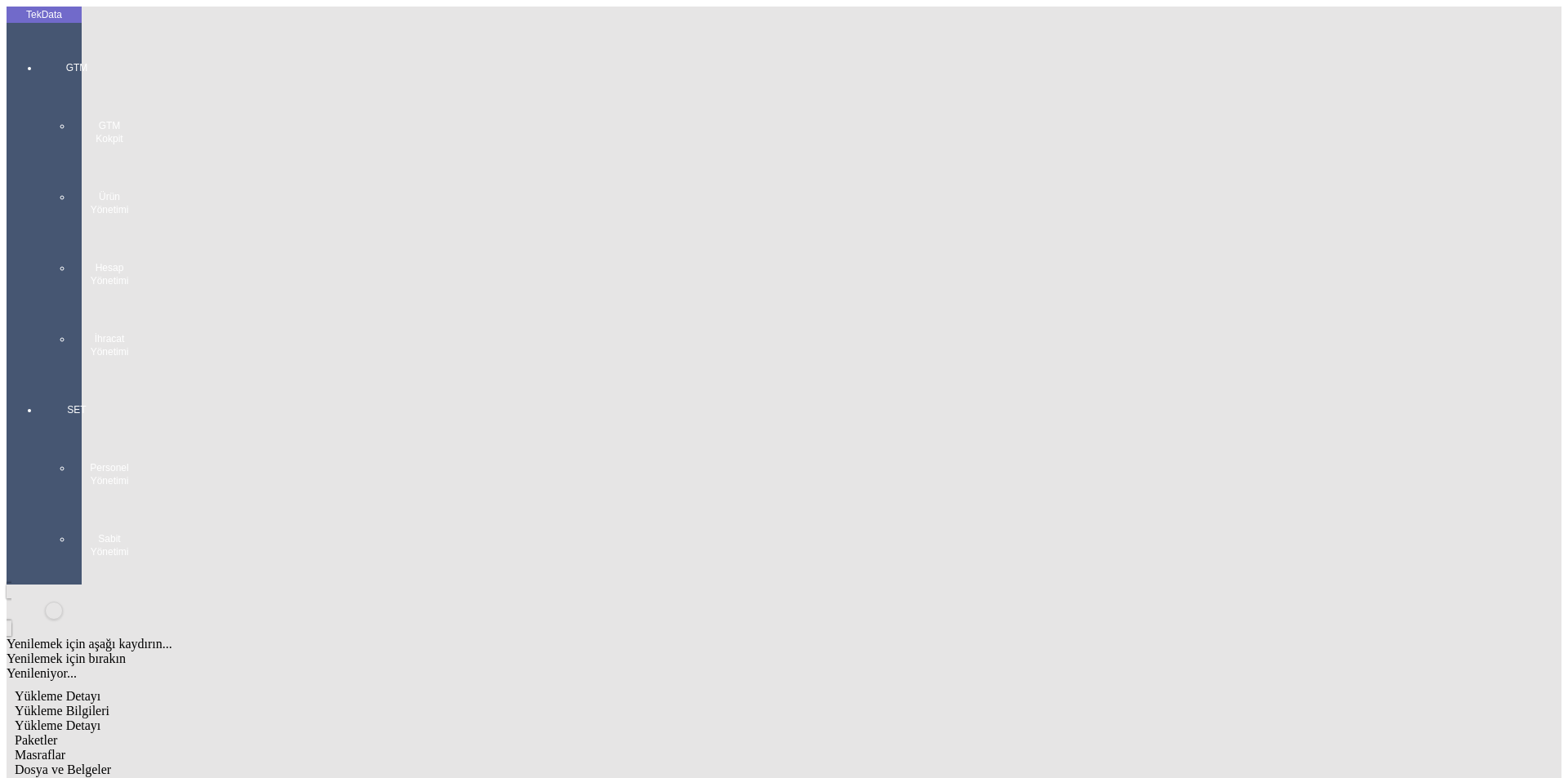
click at [100, 718] on span "Yükleme Detayı" at bounding box center [57, 725] width 86 height 14
click at [57, 733] on span "Paketler" at bounding box center [36, 739] width 42 height 14
click at [456, 748] on div "Masraflar" at bounding box center [661, 755] width 1293 height 15
drag, startPoint x: 565, startPoint y: 95, endPoint x: 554, endPoint y: 91, distance: 11.7
click at [111, 762] on span "Dosya ve Belgeler" at bounding box center [63, 769] width 97 height 14
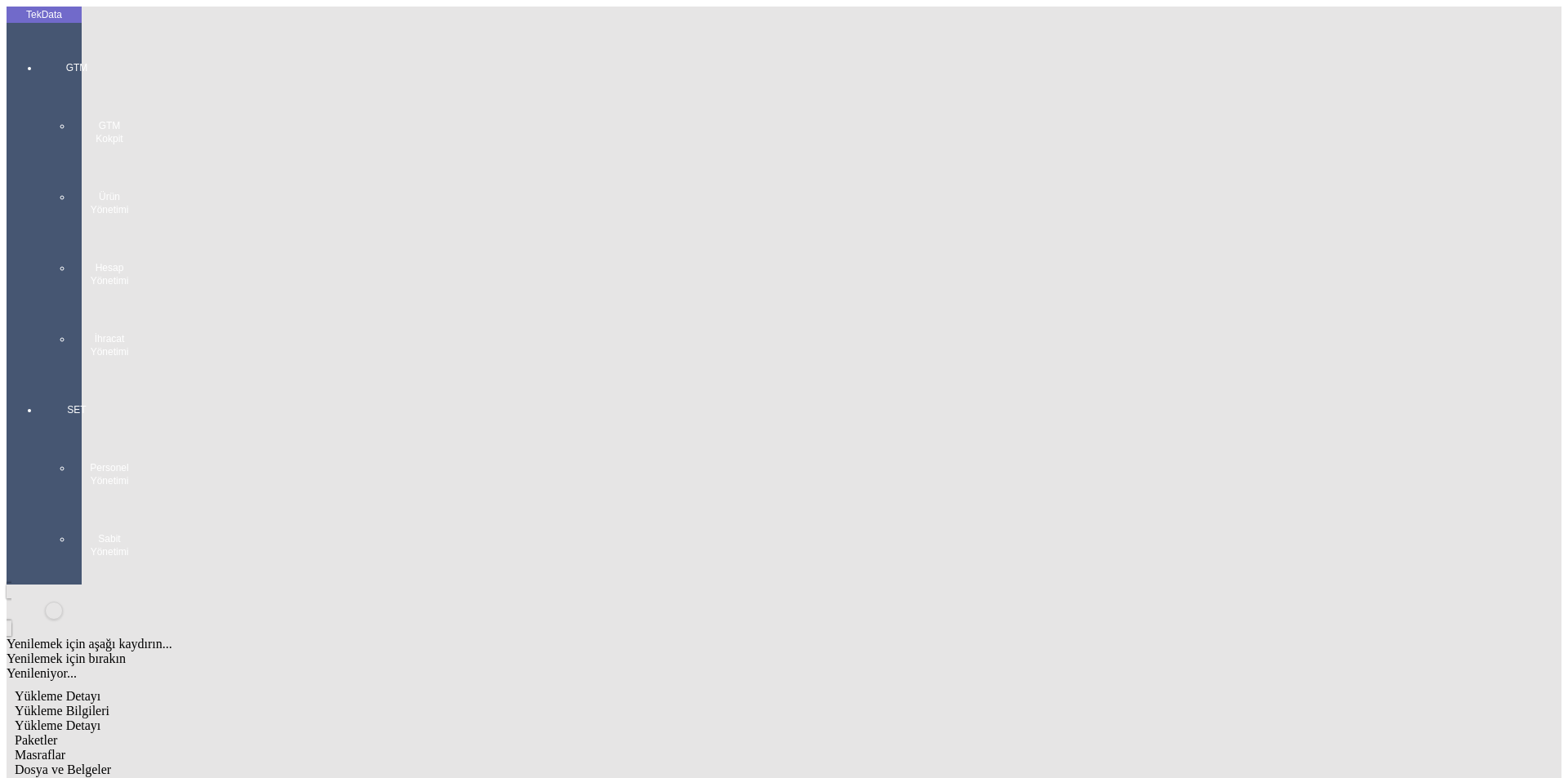
drag, startPoint x: 604, startPoint y: 78, endPoint x: 560, endPoint y: 115, distance: 57.5
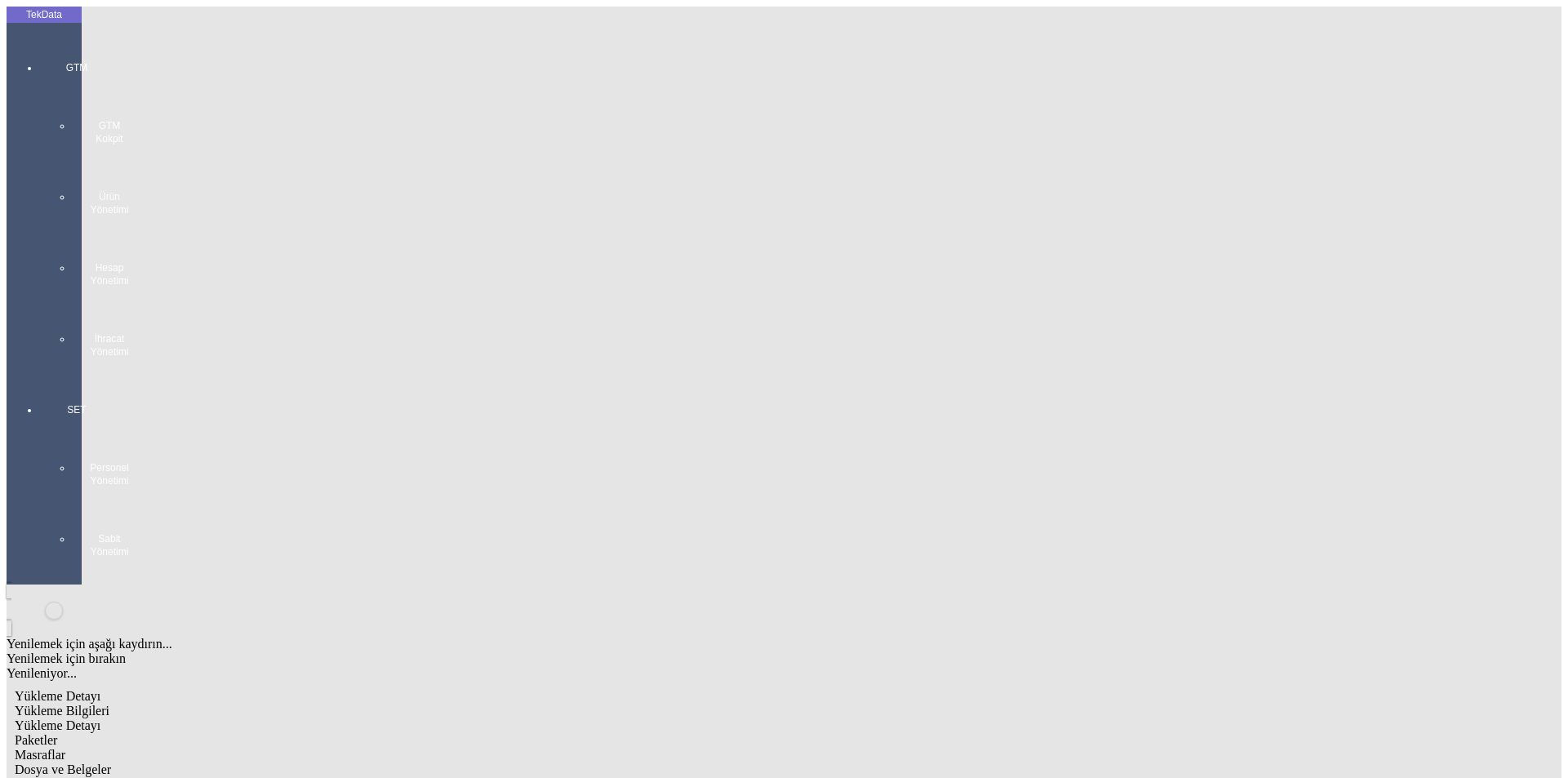
click at [604, 762] on div "Dosya ve Belgeler" at bounding box center [661, 770] width 1293 height 15
